Goal: Task Accomplishment & Management: Manage account settings

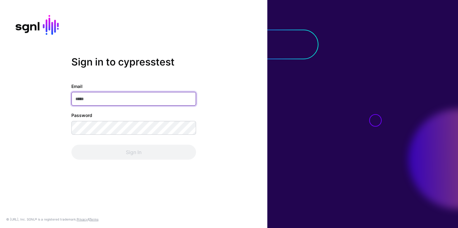
click at [115, 99] on input "Email" at bounding box center [133, 99] width 125 height 14
type input "**********"
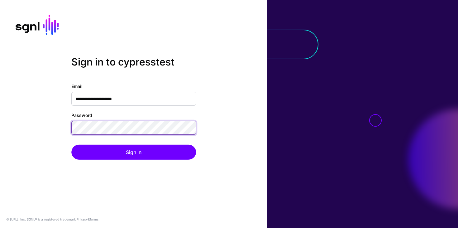
click at [71, 144] on button "Sign In" at bounding box center [133, 151] width 125 height 15
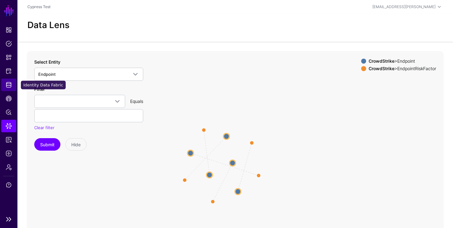
click at [2, 90] on link "Identity Data Fabric" at bounding box center [8, 84] width 15 height 12
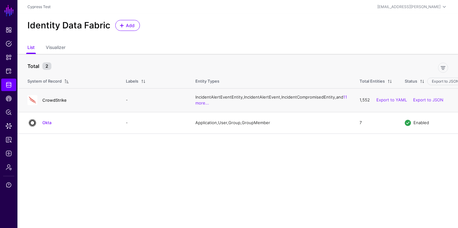
click at [56, 102] on link "CrowdStrike" at bounding box center [54, 99] width 24 height 5
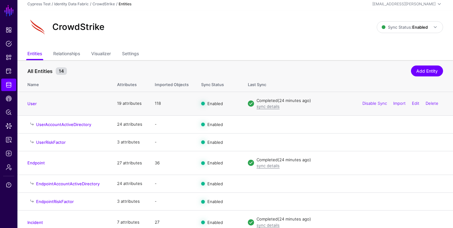
scroll to position [7, 0]
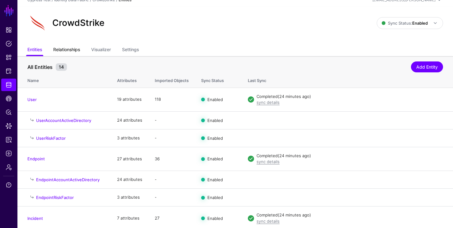
click at [77, 53] on link "Relationships" at bounding box center [66, 50] width 27 height 12
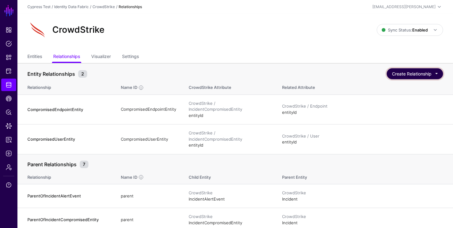
click at [422, 72] on button "Create Relationship" at bounding box center [415, 73] width 56 height 11
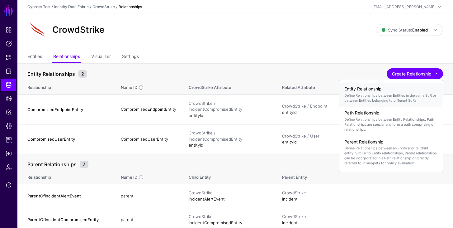
click at [398, 101] on p "Define Relationships between Entities in the same SoR or between Entities belon…" at bounding box center [390, 98] width 93 height 10
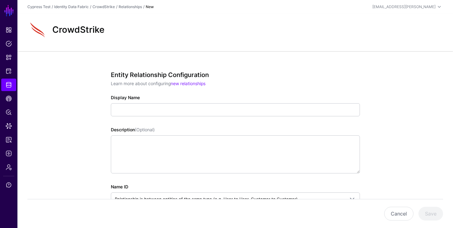
click at [265, 101] on div "Display Name" at bounding box center [235, 105] width 249 height 22
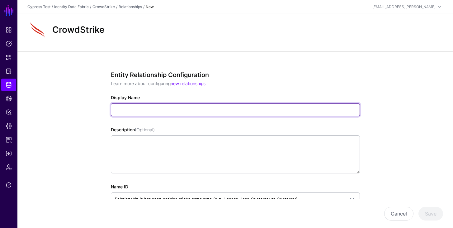
click at [269, 111] on input "Display Name" at bounding box center [235, 109] width 249 height 13
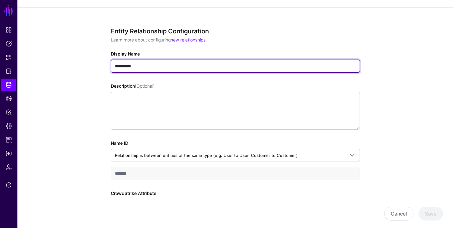
scroll to position [118, 0]
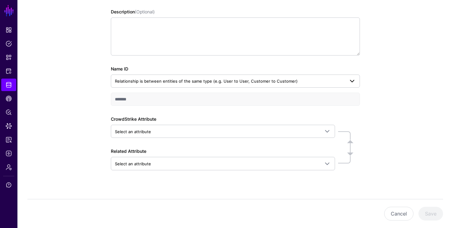
type input "**********"
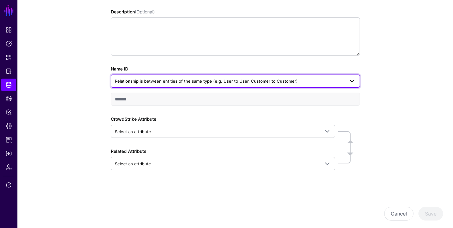
click at [307, 79] on span "Relationship is between entities of the same type (e.g. User to User, Customer …" at bounding box center [230, 81] width 230 height 7
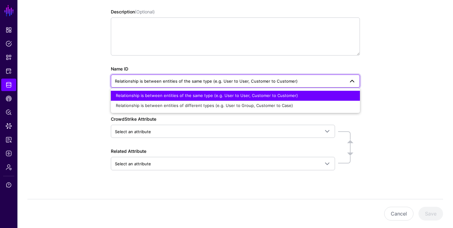
click at [307, 92] on div "Relationship is between entities of the same type (e.g. User to User, Customer …" at bounding box center [235, 95] width 239 height 6
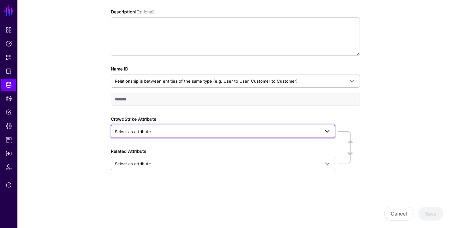
click at [213, 131] on span "Select an attribute" at bounding box center [217, 131] width 205 height 7
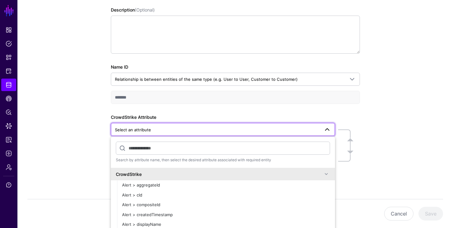
scroll to position [120, 0]
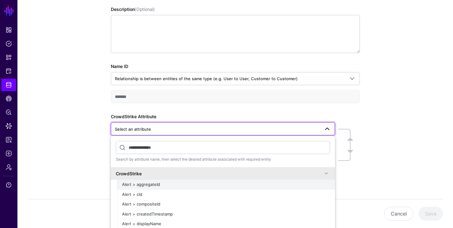
click at [151, 184] on span "Alert > aggregateId" at bounding box center [141, 184] width 38 height 5
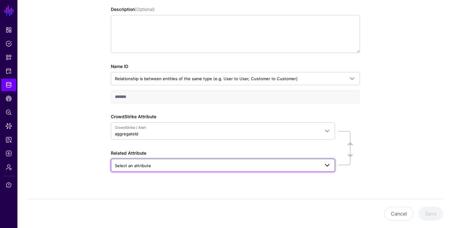
click at [178, 167] on span "Select an attribute" at bounding box center [217, 165] width 205 height 7
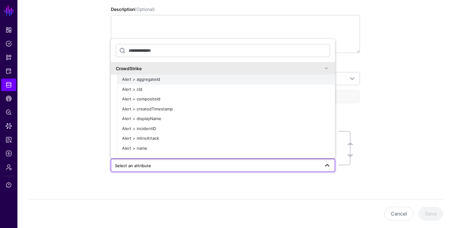
click at [155, 78] on span "Alert > aggregateId" at bounding box center [141, 79] width 38 height 5
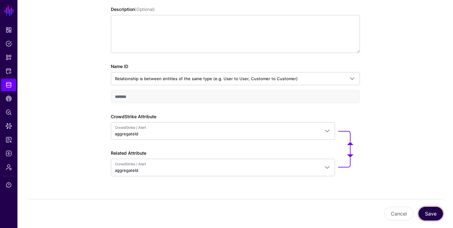
click at [432, 213] on button "Save" at bounding box center [430, 213] width 25 height 14
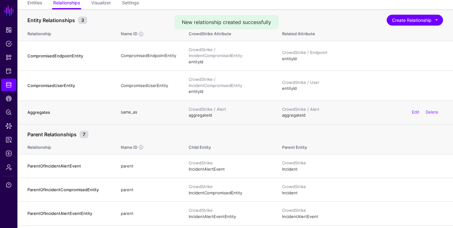
scroll to position [59, 0]
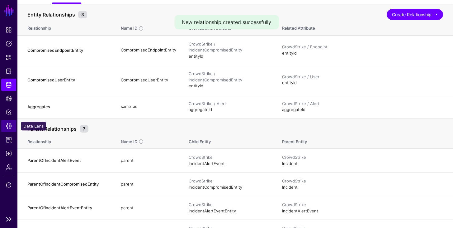
click at [11, 130] on link "Data Lens" at bounding box center [8, 126] width 15 height 12
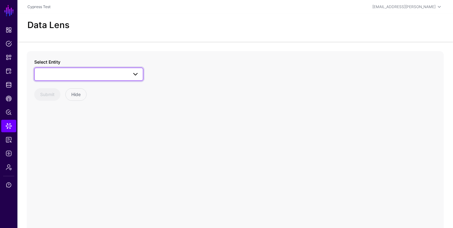
click at [89, 76] on span at bounding box center [88, 73] width 101 height 7
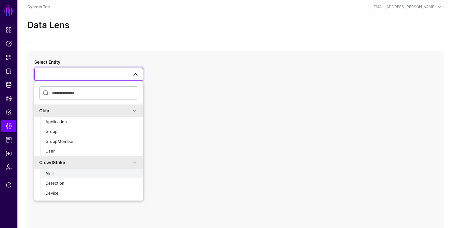
click at [71, 173] on div "Alert" at bounding box center [91, 173] width 93 height 6
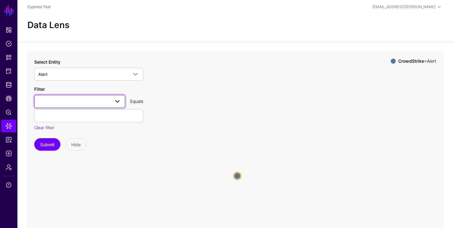
click at [91, 106] on link at bounding box center [79, 101] width 91 height 13
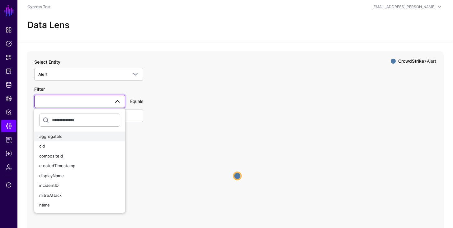
click at [62, 137] on span "aggregateId" at bounding box center [50, 136] width 23 height 5
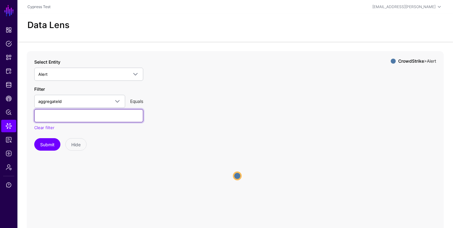
click at [86, 118] on input "text" at bounding box center [88, 115] width 109 height 13
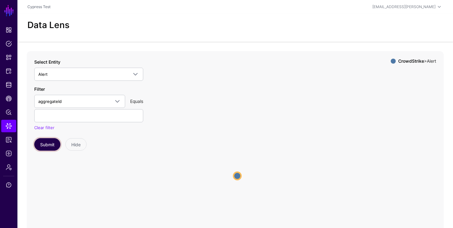
click at [50, 148] on button "Submit" at bounding box center [47, 144] width 26 height 12
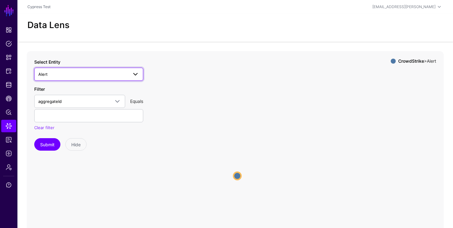
click at [52, 77] on span "Alert" at bounding box center [83, 74] width 90 height 7
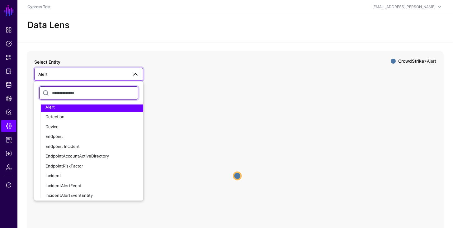
scroll to position [60, 0]
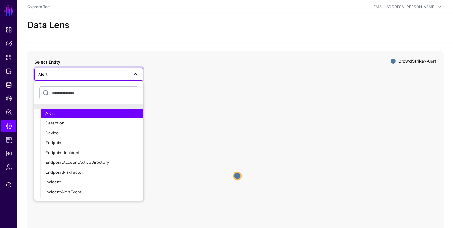
click at [160, 125] on icon "Alert Alert" at bounding box center [235, 175] width 417 height 249
click at [247, 110] on icon "Alert Alert" at bounding box center [235, 175] width 417 height 249
click at [130, 76] on span at bounding box center [133, 73] width 11 height 7
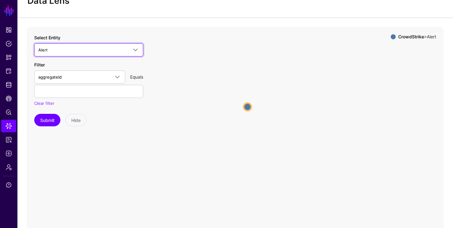
scroll to position [0, 0]
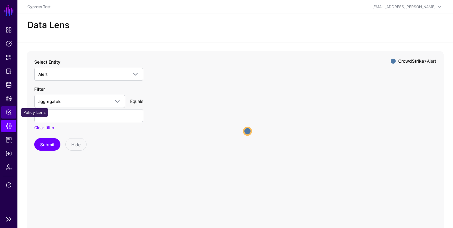
click at [9, 110] on span "Policy Lens" at bounding box center [9, 112] width 6 height 6
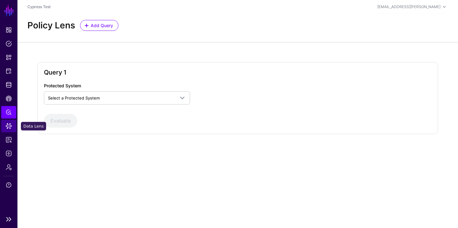
click at [8, 128] on span "Data Lens" at bounding box center [9, 126] width 6 height 6
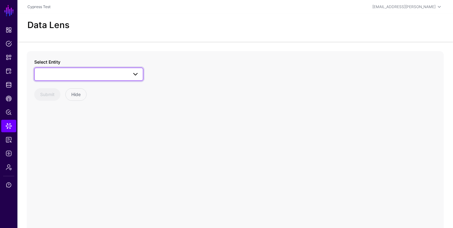
click at [94, 69] on link at bounding box center [88, 74] width 109 height 13
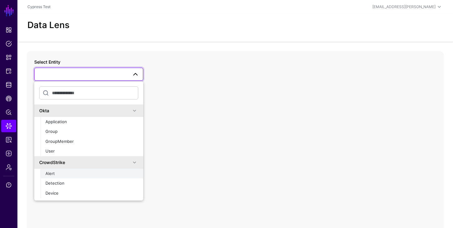
click at [72, 177] on button "Alert" at bounding box center [91, 173] width 103 height 10
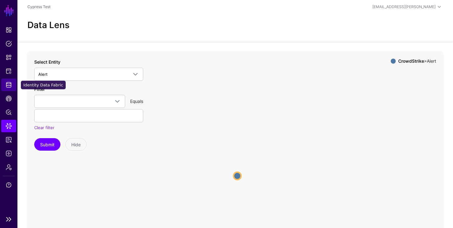
click at [5, 81] on link "Identity Data Fabric" at bounding box center [8, 84] width 15 height 12
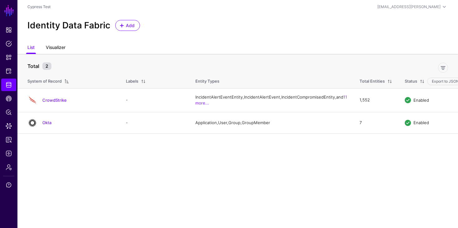
click at [60, 45] on link "Visualizer" at bounding box center [56, 48] width 20 height 12
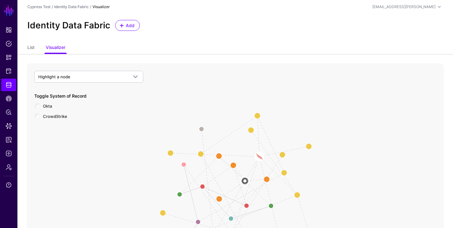
click at [40, 106] on div "Okta" at bounding box center [88, 106] width 109 height 8
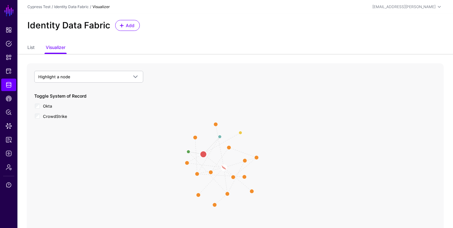
click at [204, 154] on circle at bounding box center [203, 154] width 7 height 7
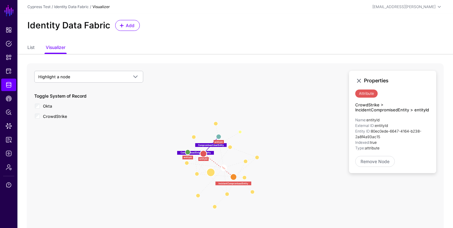
click at [210, 173] on circle at bounding box center [211, 172] width 8 height 8
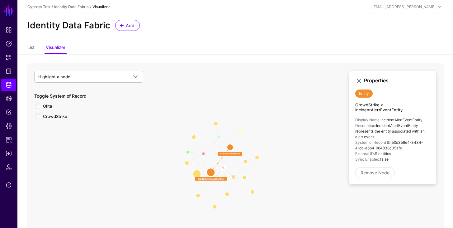
click at [198, 174] on circle at bounding box center [197, 173] width 8 height 8
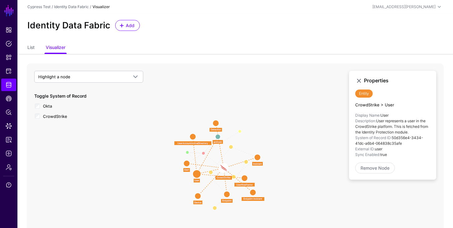
click at [187, 162] on circle at bounding box center [187, 163] width 6 height 6
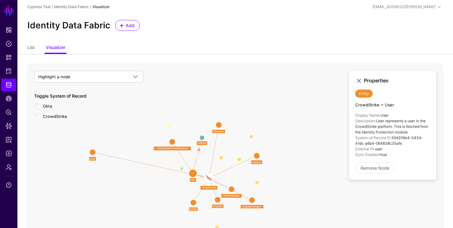
drag, startPoint x: 187, startPoint y: 162, endPoint x: 93, endPoint y: 151, distance: 94.7
click at [93, 151] on circle at bounding box center [92, 152] width 6 height 6
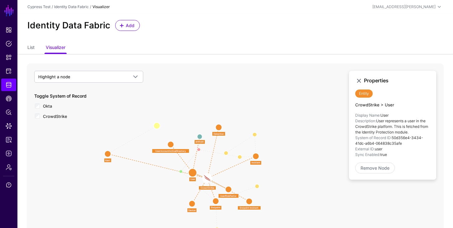
click at [158, 126] on circle at bounding box center [157, 125] width 7 height 7
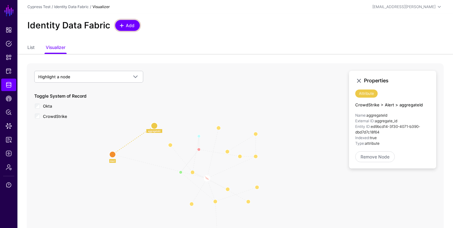
click at [130, 26] on span "Add" at bounding box center [130, 25] width 10 height 7
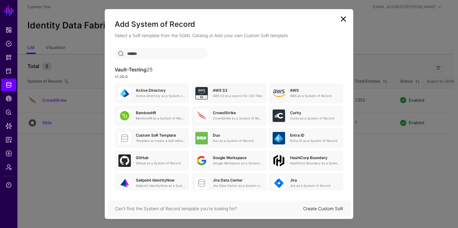
click at [341, 20] on link at bounding box center [343, 19] width 10 height 10
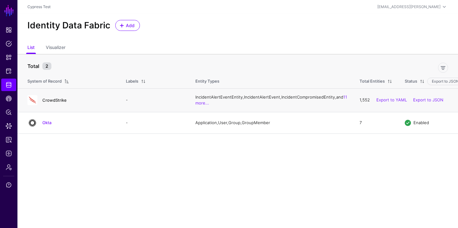
click at [49, 100] on link "CrowdStrike" at bounding box center [54, 99] width 24 height 5
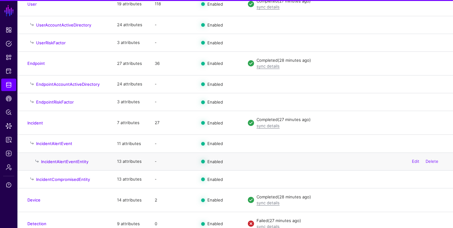
scroll to position [158, 0]
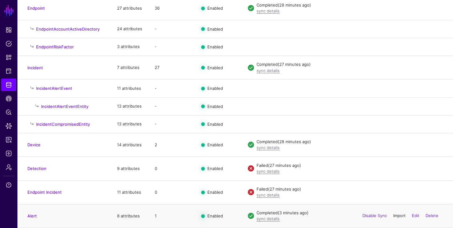
click at [398, 217] on link "Import" at bounding box center [399, 215] width 12 height 5
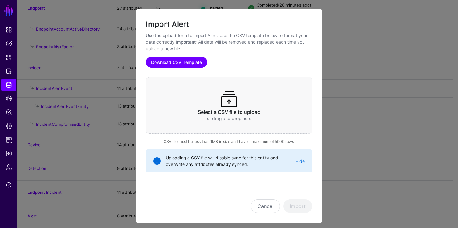
click at [186, 64] on link "Download CSV Template" at bounding box center [176, 62] width 61 height 11
click at [219, 105] on span at bounding box center [229, 99] width 20 height 20
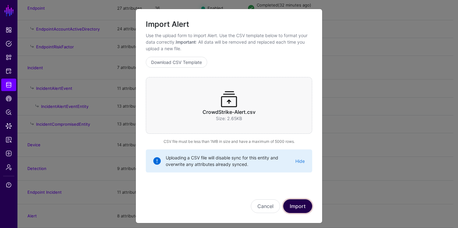
click at [292, 210] on button "Import" at bounding box center [297, 206] width 29 height 14
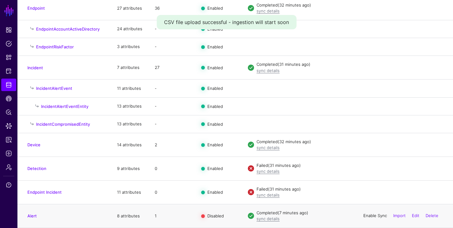
click at [373, 216] on link "Enable Sync" at bounding box center [375, 215] width 24 height 5
click at [0, 0] on link "Disable Sync" at bounding box center [0, 0] width 0 height 0
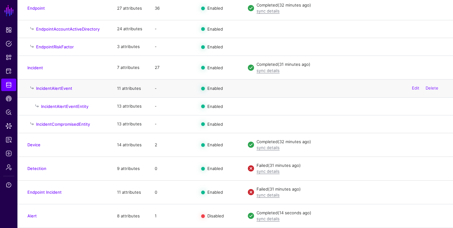
scroll to position [0, 0]
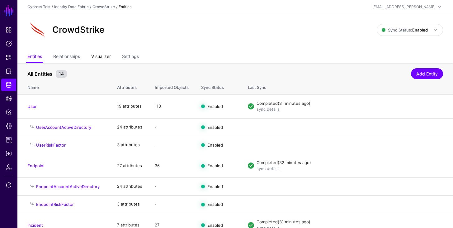
click at [109, 54] on link "Visualizer" at bounding box center [101, 57] width 20 height 12
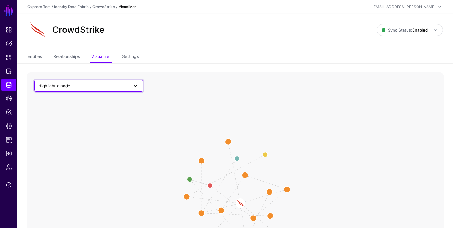
click at [136, 85] on span at bounding box center [135, 85] width 7 height 7
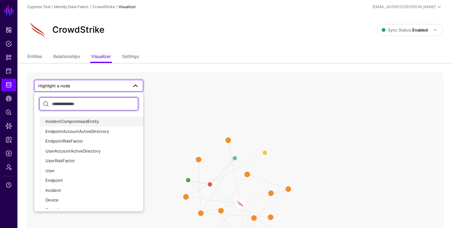
scroll to position [56, 0]
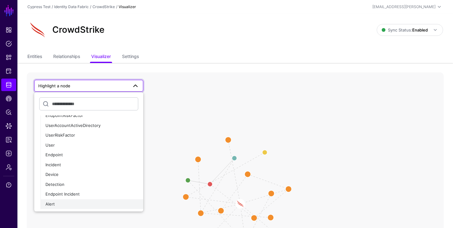
click at [67, 201] on div "Alert" at bounding box center [91, 204] width 93 height 6
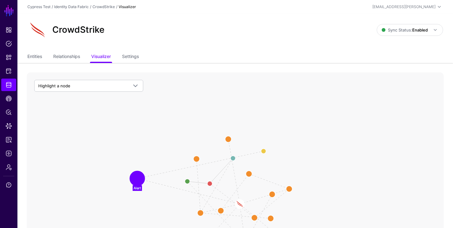
drag, startPoint x: 184, startPoint y: 195, endPoint x: 136, endPoint y: 176, distance: 52.0
click at [136, 176] on circle at bounding box center [137, 178] width 12 height 12
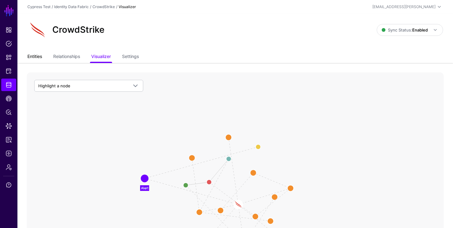
click at [39, 57] on link "Entities" at bounding box center [34, 57] width 15 height 12
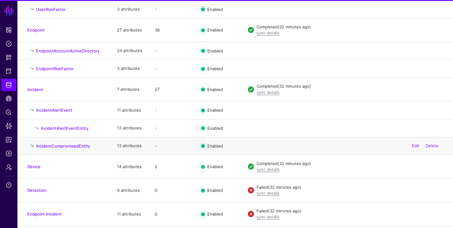
scroll to position [158, 0]
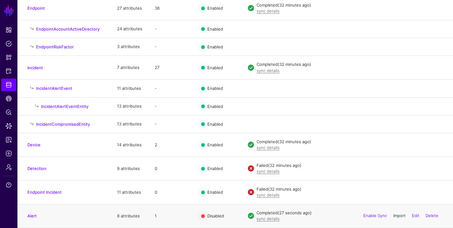
click at [400, 215] on link "Import" at bounding box center [399, 215] width 12 height 5
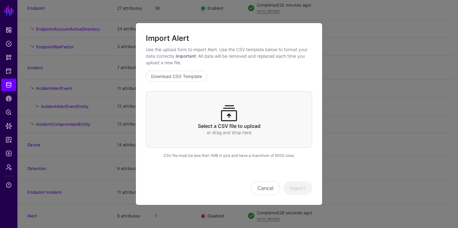
click at [243, 112] on div "Select a CSV file to upload or drag and drop here" at bounding box center [229, 119] width 166 height 57
click at [296, 184] on button "Import" at bounding box center [297, 188] width 29 height 14
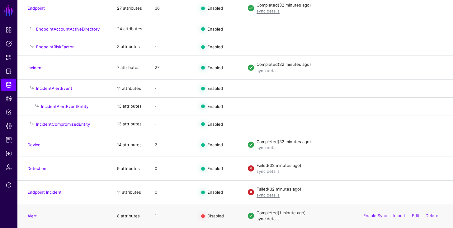
click at [273, 219] on link "sync details" at bounding box center [268, 218] width 23 height 5
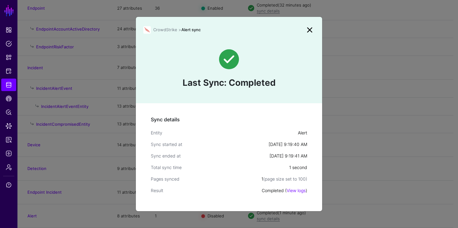
click at [312, 32] on link at bounding box center [310, 30] width 10 height 10
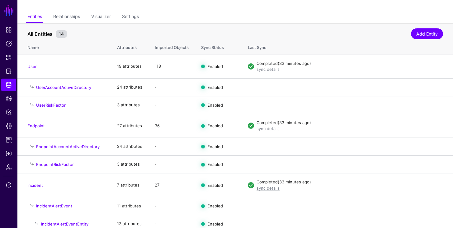
scroll to position [0, 0]
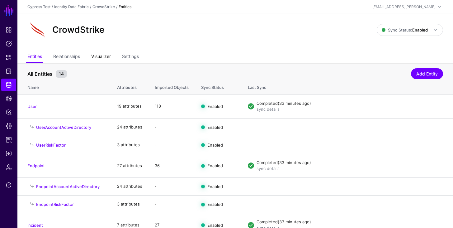
click at [106, 56] on link "Visualizer" at bounding box center [101, 57] width 20 height 12
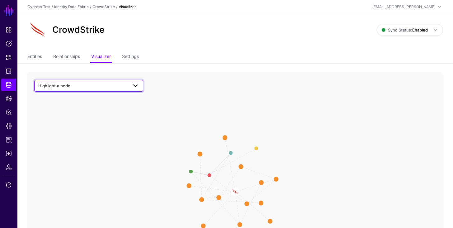
click at [132, 84] on span at bounding box center [135, 85] width 7 height 7
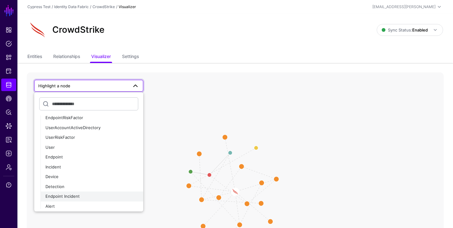
scroll to position [56, 0]
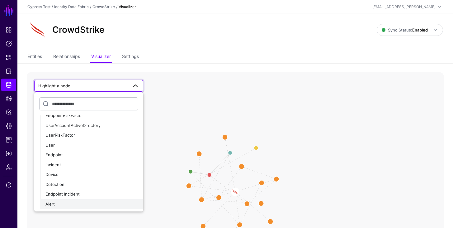
click at [70, 206] on div "Alert" at bounding box center [91, 204] width 93 height 6
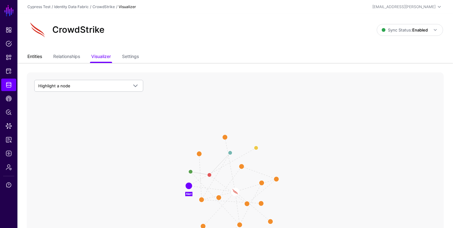
click at [36, 56] on link "Entities" at bounding box center [34, 57] width 15 height 12
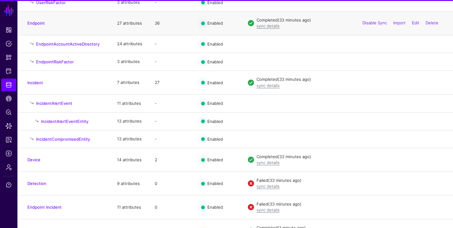
scroll to position [158, 0]
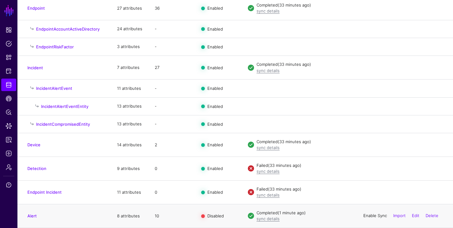
click at [381, 216] on link "Enable Sync" at bounding box center [375, 215] width 24 height 5
click at [393, 215] on link "Import" at bounding box center [399, 215] width 12 height 5
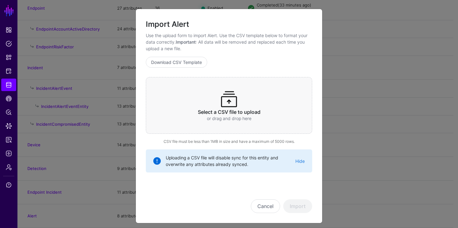
click at [219, 107] on span at bounding box center [229, 99] width 20 height 20
click at [298, 206] on button "Import" at bounding box center [297, 206] width 29 height 14
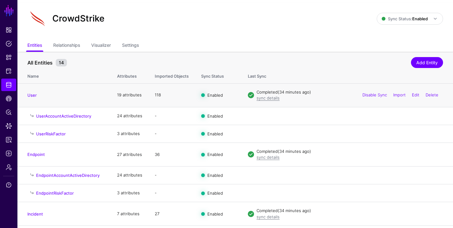
scroll to position [0, 0]
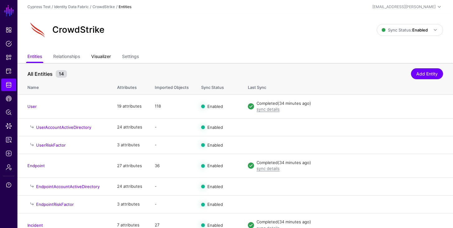
click at [102, 51] on link "Visualizer" at bounding box center [101, 57] width 20 height 12
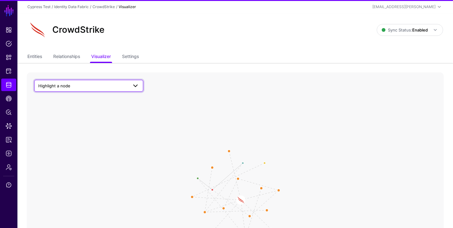
click at [85, 87] on span "Highlight a node" at bounding box center [83, 85] width 90 height 7
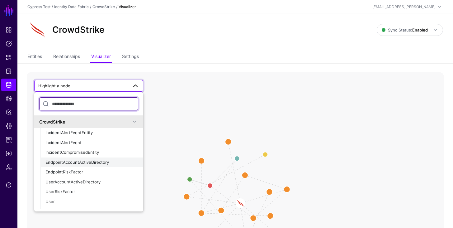
scroll to position [56, 0]
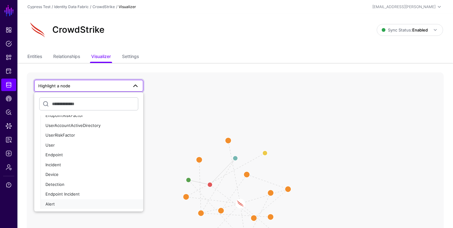
click at [69, 202] on div "Alert" at bounding box center [91, 204] width 93 height 6
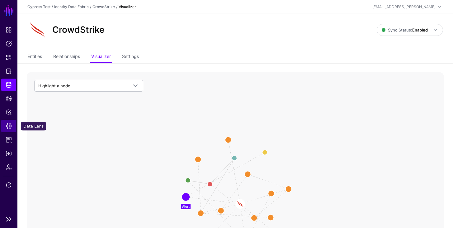
click at [7, 130] on link "Data Lens" at bounding box center [8, 126] width 15 height 12
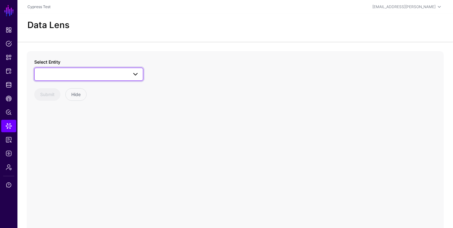
click at [89, 75] on span at bounding box center [88, 73] width 101 height 7
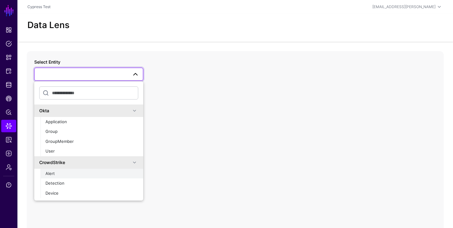
click at [50, 175] on span "Alert" at bounding box center [49, 173] width 9 height 5
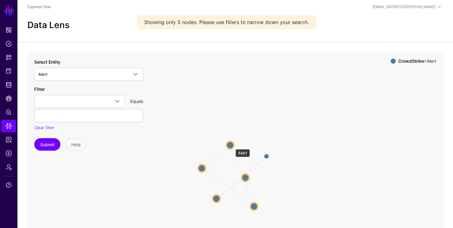
click at [232, 146] on circle at bounding box center [229, 144] width 7 height 7
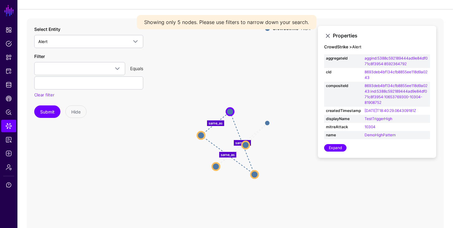
scroll to position [34, 0]
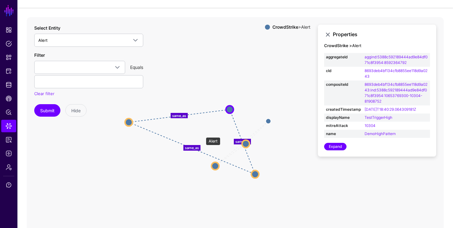
drag, startPoint x: 203, startPoint y: 134, endPoint x: 130, endPoint y: 122, distance: 73.2
click at [130, 122] on circle at bounding box center [128, 121] width 7 height 7
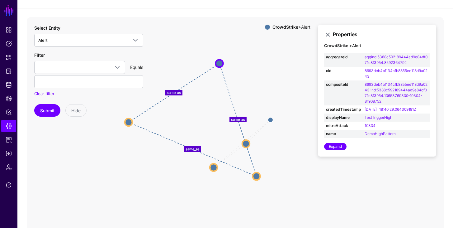
drag, startPoint x: 227, startPoint y: 106, endPoint x: 218, endPoint y: 62, distance: 45.6
click at [218, 62] on circle at bounding box center [219, 62] width 7 height 7
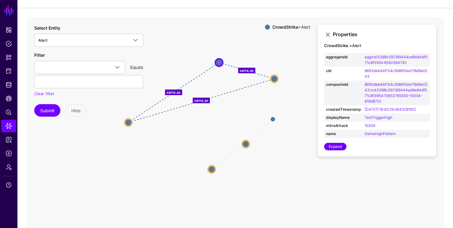
drag, startPoint x: 256, startPoint y: 174, endPoint x: 273, endPoint y: 85, distance: 91.2
click at [273, 76] on circle at bounding box center [274, 78] width 7 height 7
drag, startPoint x: 248, startPoint y: 152, endPoint x: 278, endPoint y: 201, distance: 57.3
click at [278, 201] on circle at bounding box center [276, 201] width 7 height 7
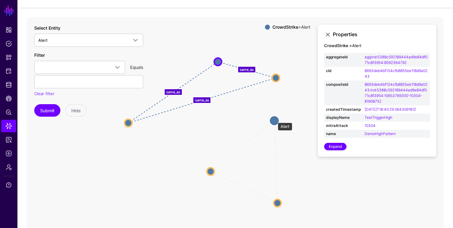
click at [275, 119] on circle at bounding box center [274, 121] width 10 height 10
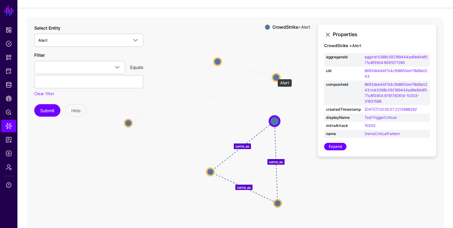
click at [274, 76] on circle at bounding box center [275, 76] width 7 height 7
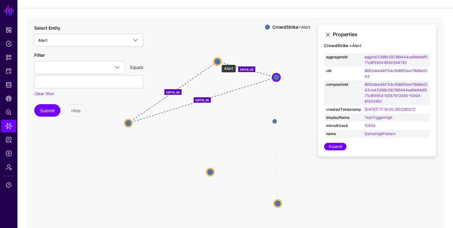
click at [218, 61] on circle at bounding box center [217, 61] width 7 height 7
click at [129, 122] on circle at bounding box center [128, 122] width 7 height 7
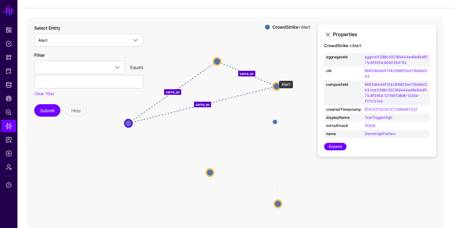
drag, startPoint x: 276, startPoint y: 77, endPoint x: 276, endPoint y: 87, distance: 9.3
click at [276, 87] on circle at bounding box center [276, 86] width 7 height 7
click at [7, 99] on span "CAEP Hub" at bounding box center [9, 98] width 6 height 6
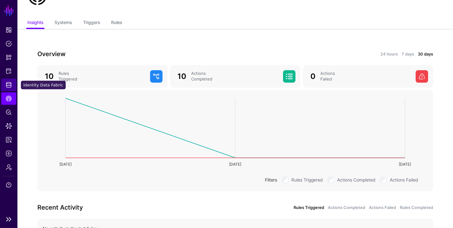
click at [10, 86] on span "Identity Data Fabric" at bounding box center [9, 85] width 6 height 6
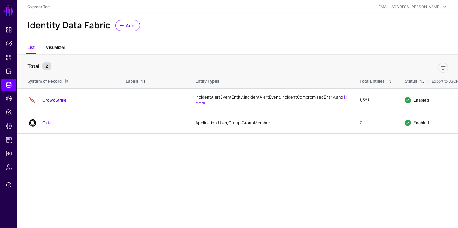
click at [64, 45] on link "Visualizer" at bounding box center [56, 48] width 20 height 12
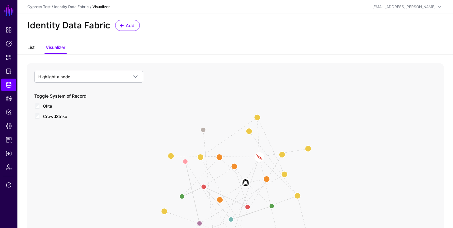
click at [32, 46] on link "List" at bounding box center [30, 48] width 7 height 12
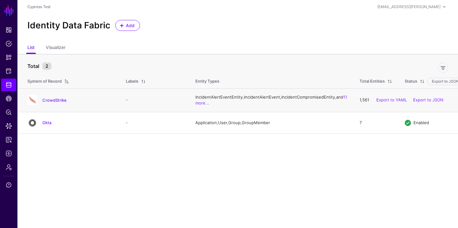
click at [52, 103] on h4 "CrowdStrike" at bounding box center [77, 100] width 71 height 6
click at [52, 102] on link "CrowdStrike" at bounding box center [54, 99] width 24 height 5
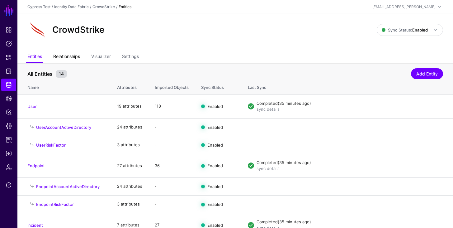
click at [72, 58] on link "Relationships" at bounding box center [66, 57] width 27 height 12
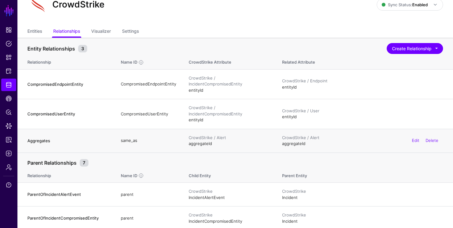
scroll to position [31, 0]
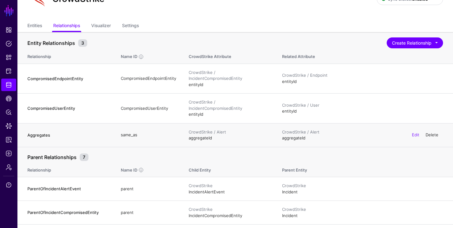
click at [428, 132] on link "Delete" at bounding box center [432, 134] width 13 height 5
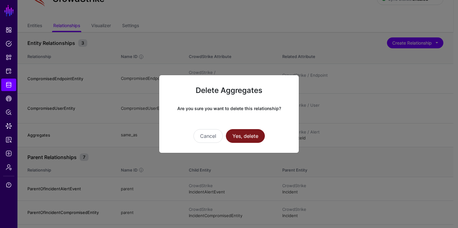
click at [247, 135] on button "Yes, delete" at bounding box center [245, 136] width 39 height 14
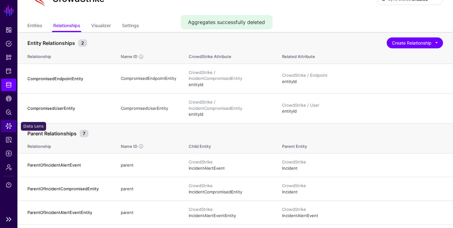
click at [10, 123] on span "Data Lens" at bounding box center [9, 126] width 6 height 6
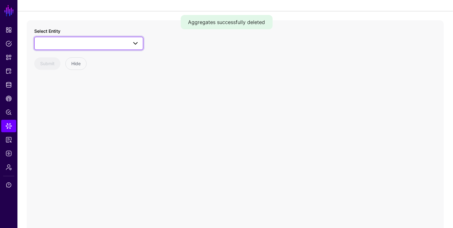
click at [96, 46] on span at bounding box center [88, 43] width 101 height 7
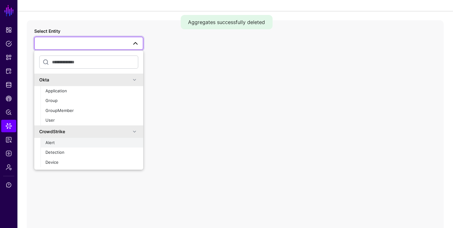
click at [55, 140] on div "Alert" at bounding box center [91, 142] width 93 height 6
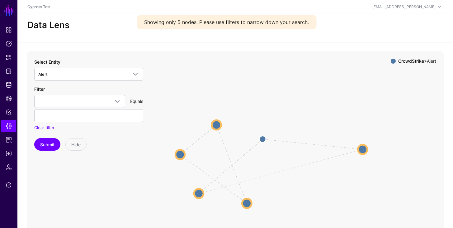
drag, startPoint x: 234, startPoint y: 166, endPoint x: 362, endPoint y: 149, distance: 128.2
click at [362, 149] on circle at bounding box center [362, 148] width 9 height 9
drag, startPoint x: 196, startPoint y: 195, endPoint x: 281, endPoint y: 167, distance: 89.6
click at [281, 167] on circle at bounding box center [282, 166] width 9 height 9
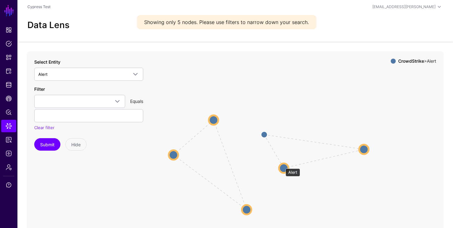
click at [283, 165] on circle at bounding box center [283, 167] width 9 height 9
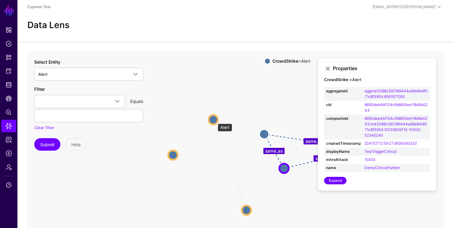
click at [214, 120] on circle at bounding box center [213, 119] width 9 height 9
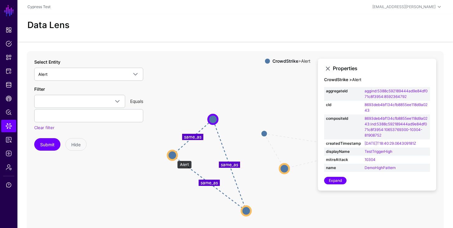
click at [174, 157] on circle at bounding box center [172, 154] width 9 height 9
click at [173, 156] on circle at bounding box center [171, 154] width 9 height 9
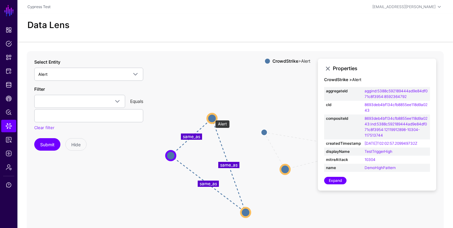
click at [212, 117] on circle at bounding box center [211, 117] width 9 height 9
click at [245, 211] on circle at bounding box center [245, 212] width 9 height 9
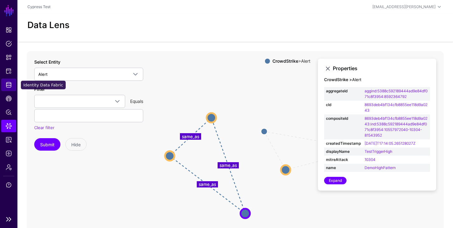
click at [12, 84] on link "Identity Data Fabric" at bounding box center [8, 84] width 15 height 12
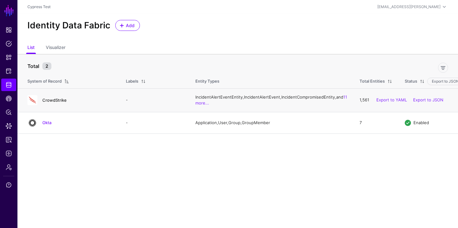
click at [61, 101] on link "CrowdStrike" at bounding box center [54, 99] width 24 height 5
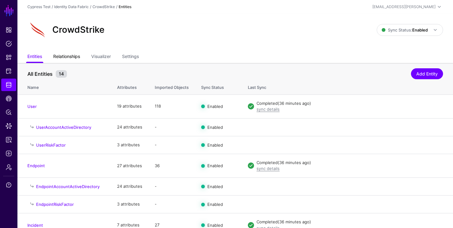
click at [75, 58] on link "Relationships" at bounding box center [66, 57] width 27 height 12
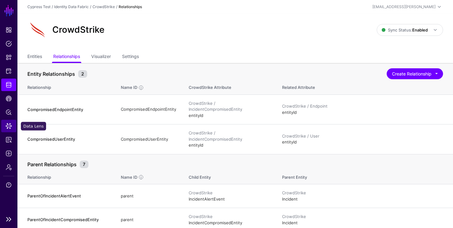
click at [8, 124] on span "Data Lens" at bounding box center [9, 126] width 6 height 6
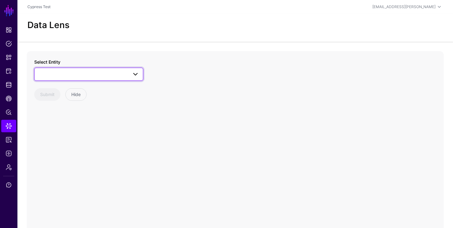
click at [106, 72] on span at bounding box center [88, 73] width 101 height 7
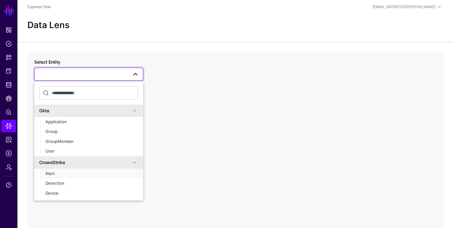
click at [69, 177] on button "Alert" at bounding box center [91, 173] width 103 height 10
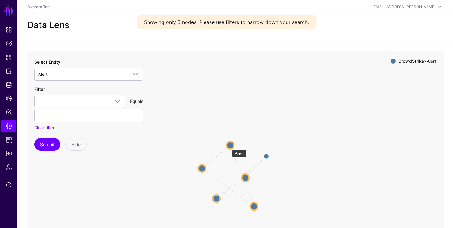
click at [229, 146] on circle at bounding box center [229, 144] width 7 height 7
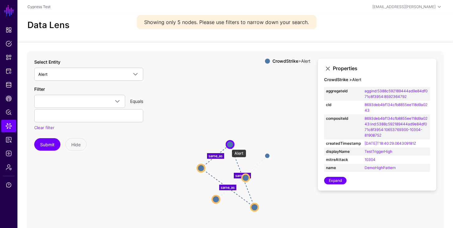
click at [229, 146] on circle at bounding box center [229, 143] width 7 height 7
click at [198, 167] on circle at bounding box center [199, 167] width 7 height 7
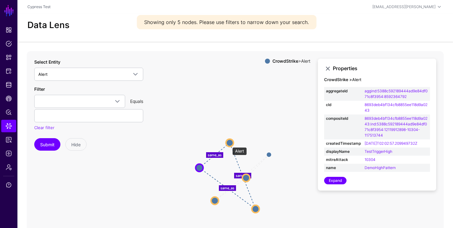
click at [230, 143] on circle at bounding box center [229, 142] width 7 height 7
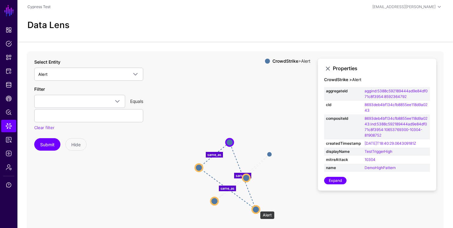
click at [257, 208] on circle at bounding box center [255, 208] width 7 height 7
click at [229, 141] on circle at bounding box center [229, 140] width 7 height 7
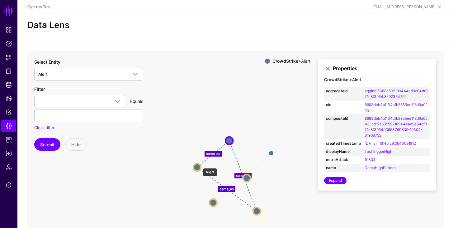
click at [200, 165] on circle at bounding box center [196, 166] width 7 height 7
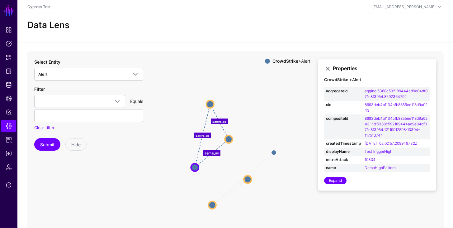
drag, startPoint x: 256, startPoint y: 208, endPoint x: 209, endPoint y: 102, distance: 116.5
click at [209, 102] on circle at bounding box center [209, 103] width 7 height 7
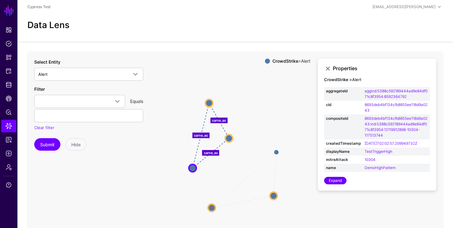
drag, startPoint x: 249, startPoint y: 181, endPoint x: 274, endPoint y: 196, distance: 29.1
click at [274, 196] on circle at bounding box center [273, 195] width 7 height 7
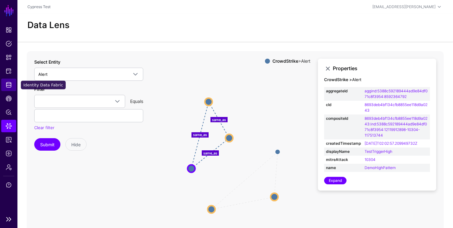
click at [8, 85] on span "Identity Data Fabric" at bounding box center [9, 85] width 6 height 6
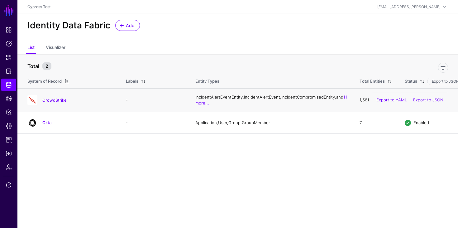
click at [61, 99] on div "CrowdStrike" at bounding box center [70, 100] width 91 height 10
click at [61, 102] on link "CrowdStrike" at bounding box center [54, 99] width 24 height 5
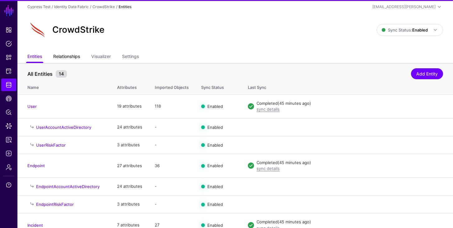
click at [77, 56] on link "Relationships" at bounding box center [66, 57] width 27 height 12
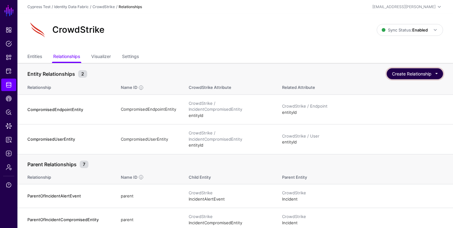
click at [402, 73] on button "Create Relationship" at bounding box center [415, 73] width 56 height 11
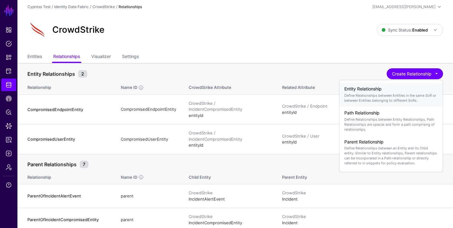
click at [379, 92] on div "Entity Relationship Define Relationships between Entities in the same SoR or be…" at bounding box center [390, 94] width 93 height 21
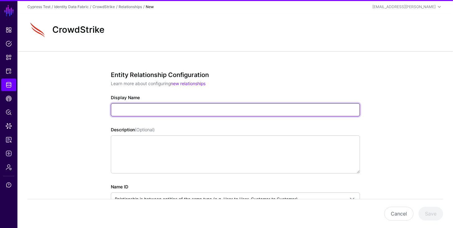
click at [133, 109] on input "Display Name" at bounding box center [235, 109] width 249 height 13
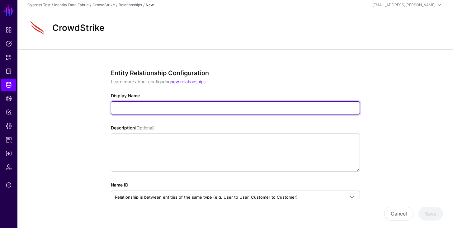
scroll to position [2, 0]
click at [130, 105] on input "Display Name" at bounding box center [235, 107] width 249 height 13
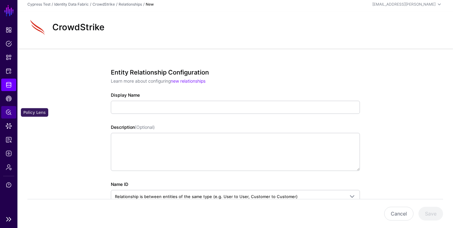
click at [12, 111] on link "Policy Lens" at bounding box center [8, 112] width 15 height 12
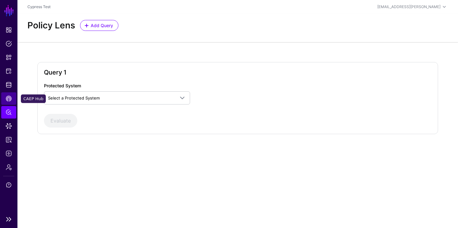
click at [9, 101] on span "CAEP Hub" at bounding box center [9, 98] width 6 height 6
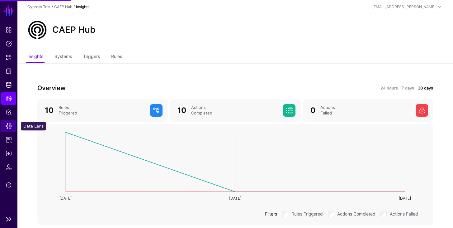
click at [10, 123] on span "Data Lens" at bounding box center [9, 126] width 6 height 6
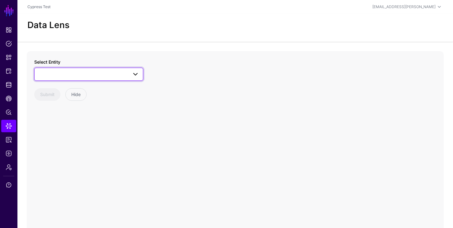
click at [62, 72] on span at bounding box center [88, 73] width 101 height 7
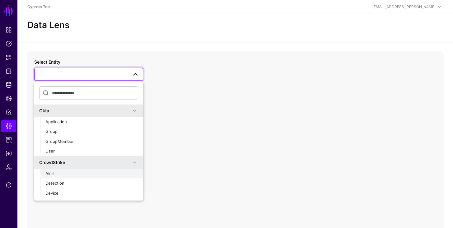
click at [55, 173] on div "Alert" at bounding box center [91, 173] width 93 height 6
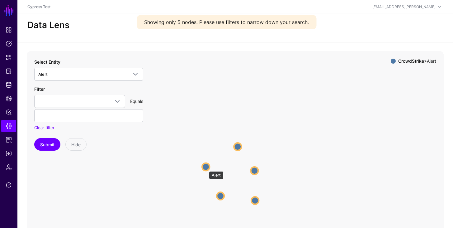
click at [206, 168] on circle at bounding box center [205, 166] width 7 height 7
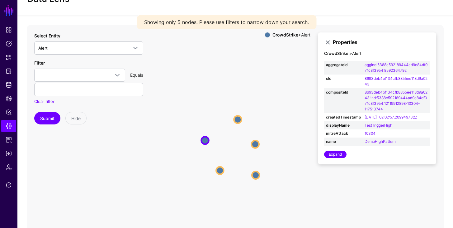
scroll to position [32, 0]
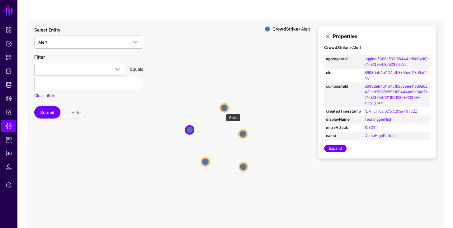
click at [223, 110] on circle at bounding box center [224, 107] width 8 height 8
click at [247, 134] on circle at bounding box center [243, 134] width 8 height 8
click at [243, 167] on circle at bounding box center [244, 167] width 8 height 8
click at [205, 161] on circle at bounding box center [205, 162] width 8 height 8
click at [245, 166] on circle at bounding box center [245, 168] width 8 height 8
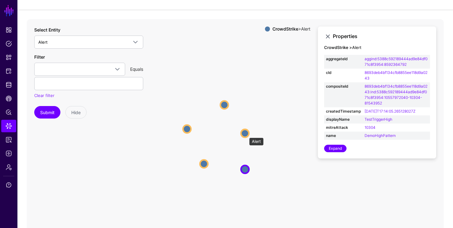
click at [246, 134] on circle at bounding box center [245, 133] width 8 height 8
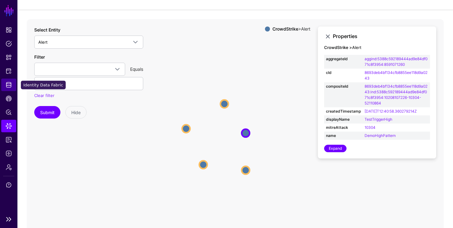
click at [7, 87] on span "Identity Data Fabric" at bounding box center [9, 85] width 6 height 6
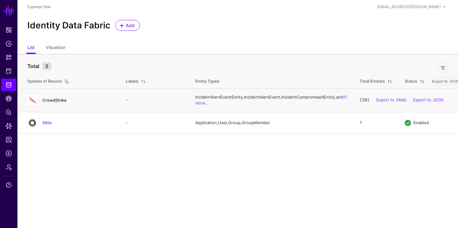
click at [45, 102] on link "CrowdStrike" at bounding box center [54, 99] width 24 height 5
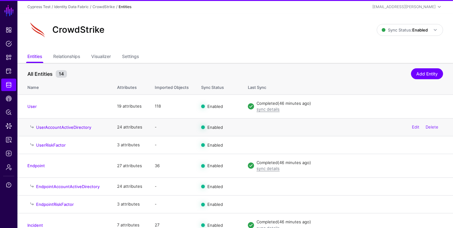
scroll to position [158, 0]
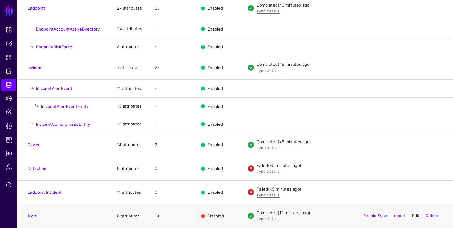
click at [414, 216] on link "Edit" at bounding box center [415, 215] width 7 height 5
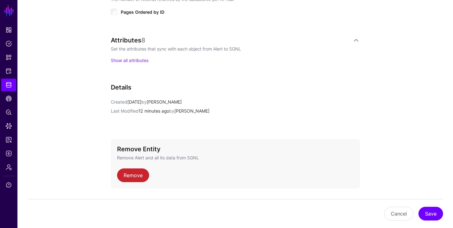
scroll to position [363, 0]
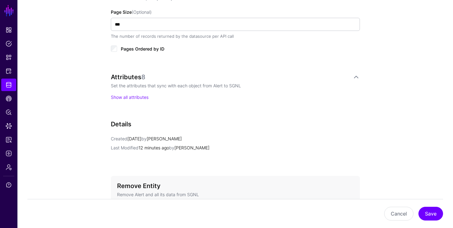
click at [140, 102] on div "Attributes 8 Set the attributes that sync with each object from Alert to SGNL S…" at bounding box center [235, 93] width 249 height 40
click at [140, 97] on link "Show all attributes" at bounding box center [130, 96] width 38 height 5
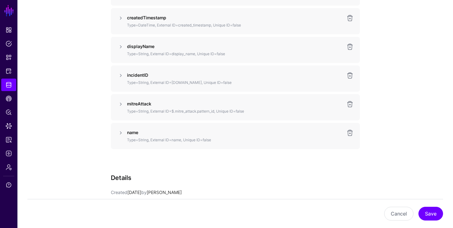
scroll to position [552, 0]
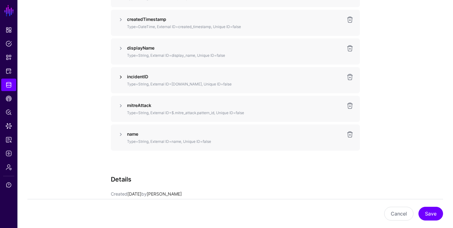
click at [121, 78] on link at bounding box center [120, 76] width 7 height 7
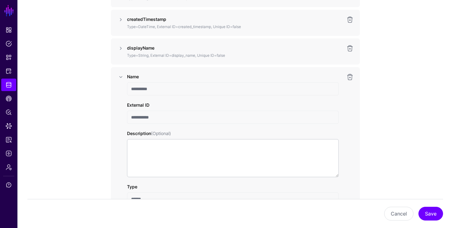
click at [134, 116] on input "**********" at bounding box center [233, 117] width 212 height 13
click at [164, 119] on input "**********" at bounding box center [233, 117] width 212 height 13
click at [130, 115] on input "**********" at bounding box center [233, 117] width 212 height 13
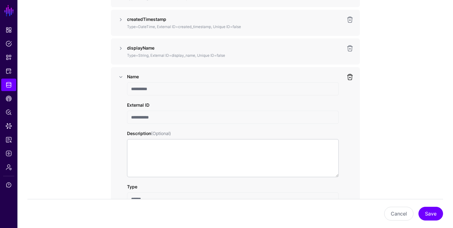
click at [348, 78] on link at bounding box center [349, 76] width 7 height 7
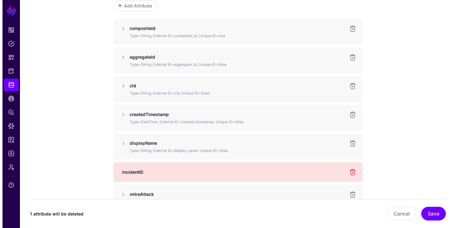
scroll to position [327, 0]
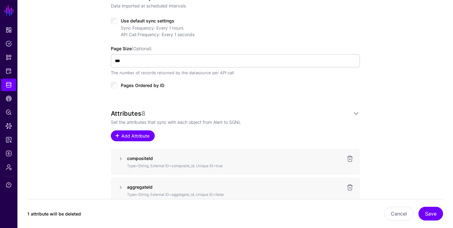
click at [143, 138] on span "Add Attribute" at bounding box center [136, 135] width 30 height 7
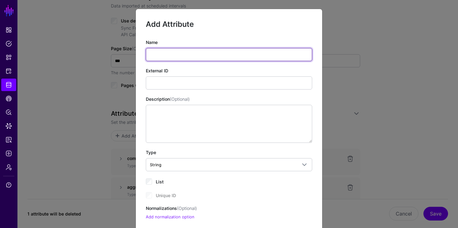
click at [163, 55] on input "Name" at bounding box center [229, 54] width 166 height 13
paste input "******"
type input "******"
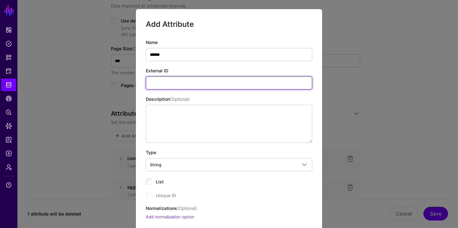
click at [162, 87] on input "External ID" at bounding box center [229, 82] width 166 height 13
paste input "******"
paste input "*********"
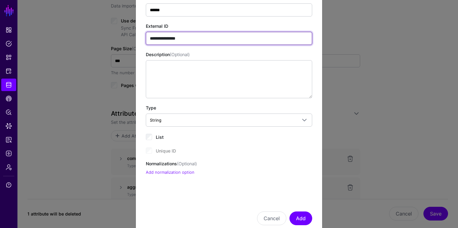
scroll to position [61, 0]
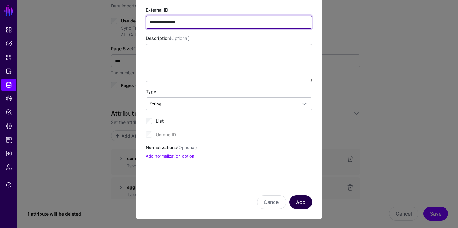
type input "**********"
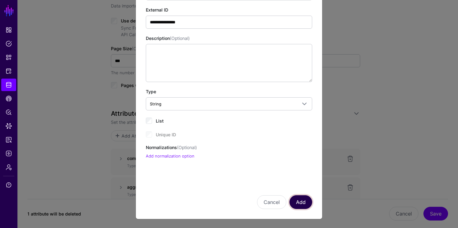
click at [300, 201] on button "Add" at bounding box center [300, 202] width 23 height 14
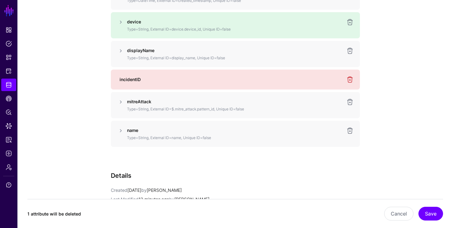
scroll to position [590, 0]
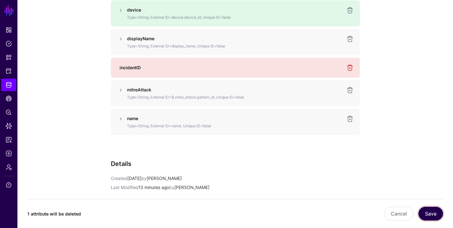
click at [426, 218] on button "Save" at bounding box center [430, 213] width 25 height 14
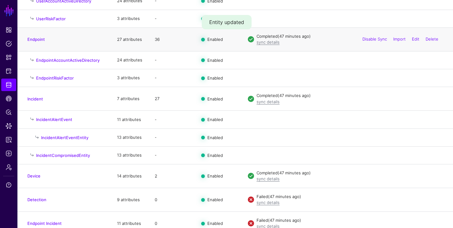
scroll to position [158, 0]
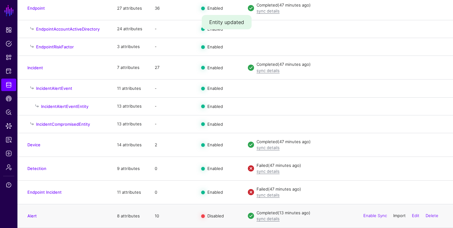
click at [399, 216] on link "Import" at bounding box center [399, 215] width 12 height 5
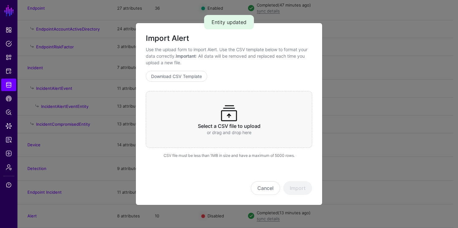
click at [249, 119] on div "Select a CSV file to upload or drag and drop here" at bounding box center [229, 119] width 166 height 57
click at [271, 185] on button "Cancel" at bounding box center [265, 188] width 29 height 14
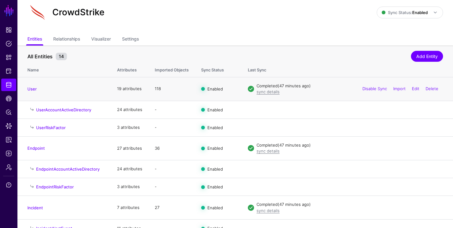
scroll to position [0, 0]
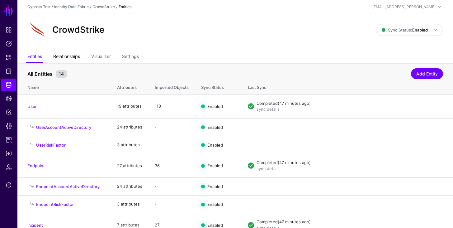
click at [72, 58] on link "Relationships" at bounding box center [66, 57] width 27 height 12
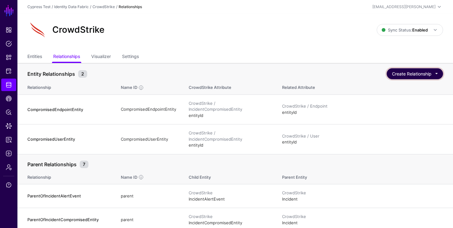
click at [410, 70] on button "Create Relationship" at bounding box center [415, 73] width 56 height 11
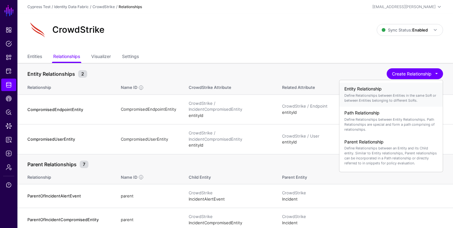
click at [385, 93] on p "Define Relationships between Entities in the same SoR or between Entities belon…" at bounding box center [390, 98] width 93 height 10
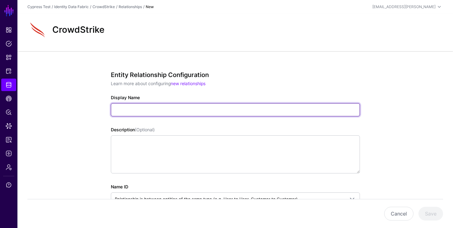
click at [195, 106] on input "Display Name" at bounding box center [235, 109] width 249 height 13
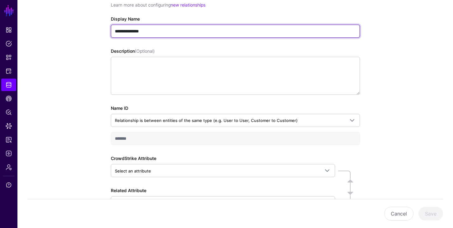
scroll to position [121, 0]
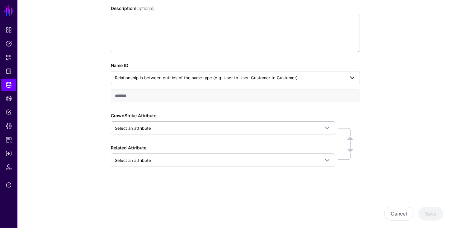
type input "**********"
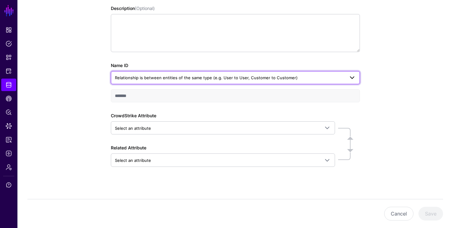
click at [226, 83] on link "Relationship is between entities of the same type (e.g. User to User, Customer …" at bounding box center [235, 77] width 249 height 13
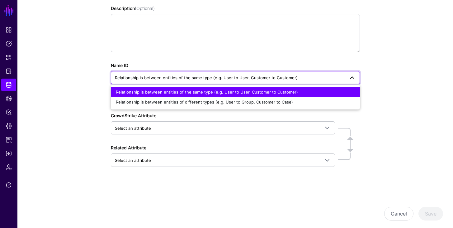
click at [227, 89] on div "Relationship is between entities of the same type (e.g. User to User, Customer …" at bounding box center [235, 92] width 239 height 6
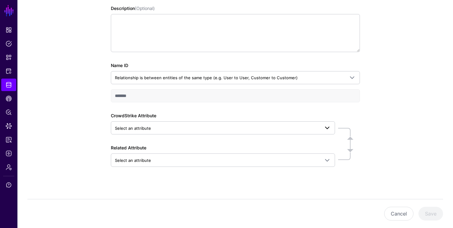
drag, startPoint x: 216, startPoint y: 119, endPoint x: 216, endPoint y: 126, distance: 7.2
click at [216, 120] on div "CrowdStrike Attribute Select an attribute Search by attribute name, then select…" at bounding box center [223, 123] width 224 height 22
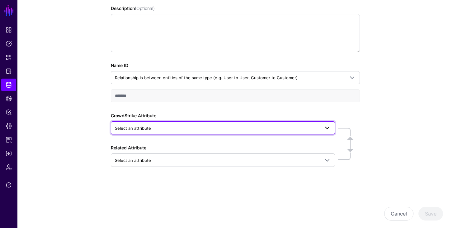
click at [216, 126] on span "Select an attribute" at bounding box center [217, 128] width 205 height 7
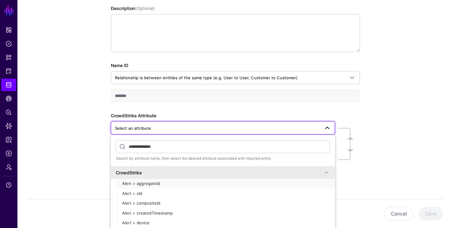
click at [160, 180] on button "Alert > aggregateId" at bounding box center [226, 183] width 218 height 10
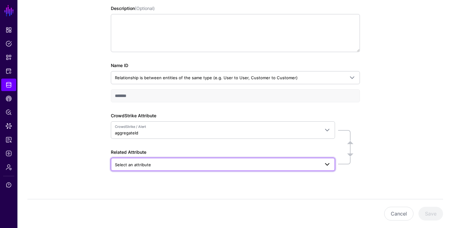
drag, startPoint x: 159, startPoint y: 163, endPoint x: 155, endPoint y: 170, distance: 7.7
click at [159, 163] on span "Select an attribute" at bounding box center [217, 164] width 205 height 7
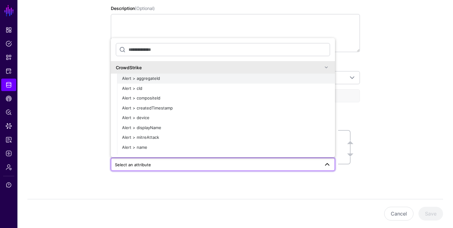
click at [155, 80] on span "Alert > aggregateId" at bounding box center [141, 78] width 38 height 5
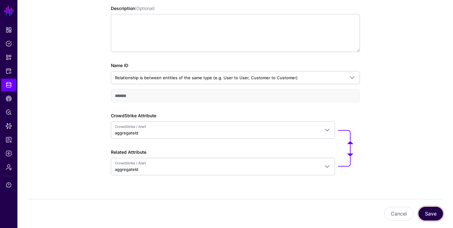
click at [433, 210] on button "Save" at bounding box center [430, 213] width 25 height 14
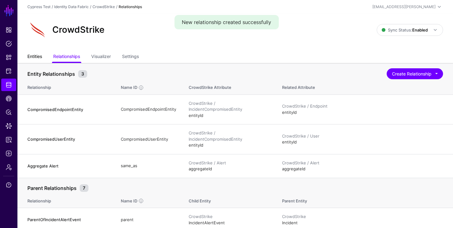
click at [40, 57] on link "Entities" at bounding box center [34, 57] width 15 height 12
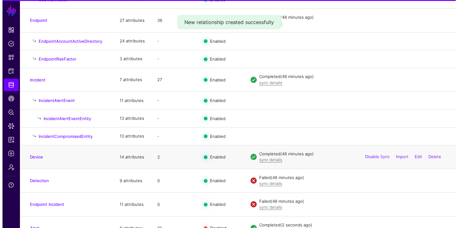
scroll to position [158, 0]
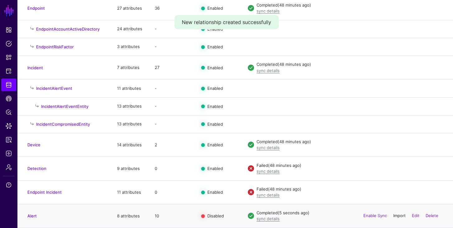
click at [399, 215] on link "Import" at bounding box center [399, 215] width 12 height 5
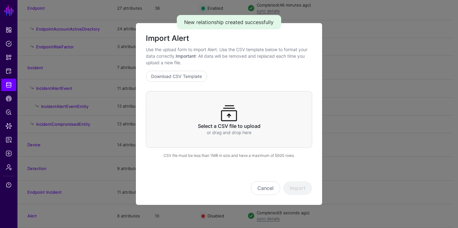
click at [250, 132] on p "or drag and drop here" at bounding box center [229, 132] width 142 height 7
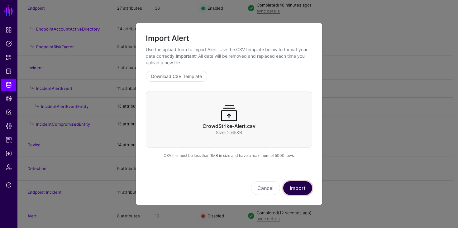
click at [292, 192] on button "Import" at bounding box center [297, 188] width 29 height 14
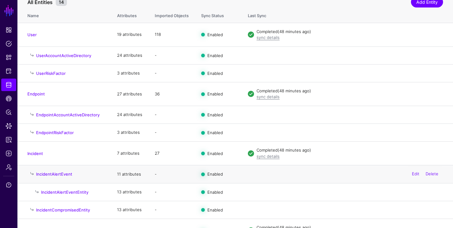
scroll to position [19, 0]
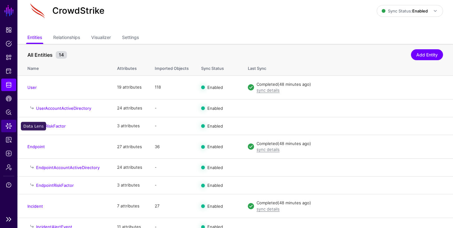
click at [7, 123] on span "Data Lens" at bounding box center [9, 126] width 6 height 6
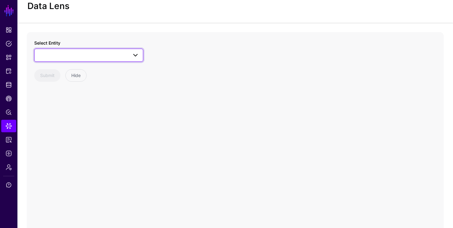
click at [73, 59] on link at bounding box center [88, 55] width 109 height 13
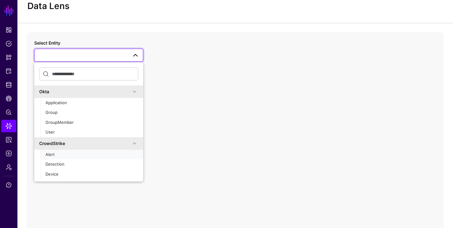
click at [61, 156] on div "Alert" at bounding box center [91, 154] width 93 height 6
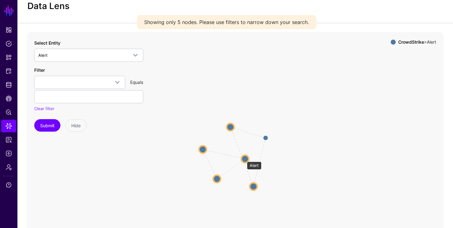
click at [244, 158] on circle at bounding box center [244, 158] width 7 height 7
click at [244, 158] on circle at bounding box center [245, 158] width 7 height 7
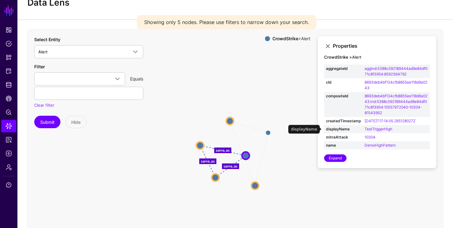
scroll to position [24, 0]
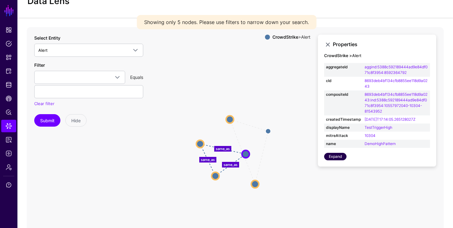
click at [339, 156] on link "Expand" at bounding box center [335, 156] width 22 height 7
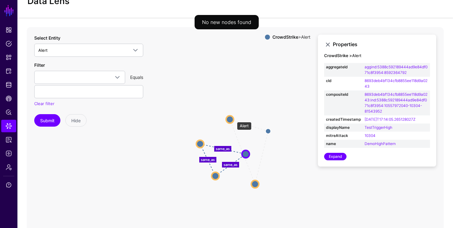
click at [234, 119] on circle at bounding box center [229, 119] width 7 height 7
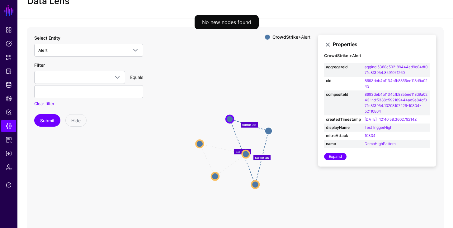
click at [273, 130] on icon "same_as same_as same_as same_as same_as same_as Alert Alert Alert Alert Alert A…" at bounding box center [235, 151] width 417 height 249
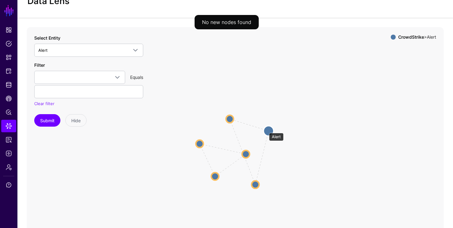
click at [266, 130] on circle at bounding box center [269, 130] width 10 height 10
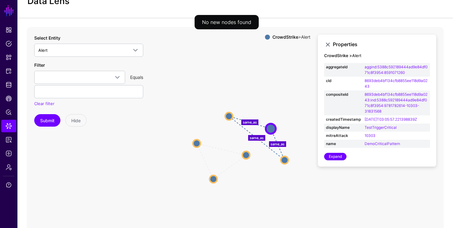
drag, startPoint x: 256, startPoint y: 181, endPoint x: 284, endPoint y: 157, distance: 36.8
click at [284, 157] on circle at bounding box center [284, 159] width 7 height 7
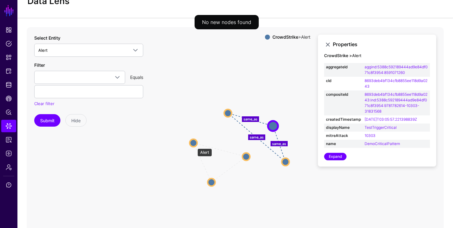
click at [194, 145] on circle at bounding box center [193, 142] width 7 height 7
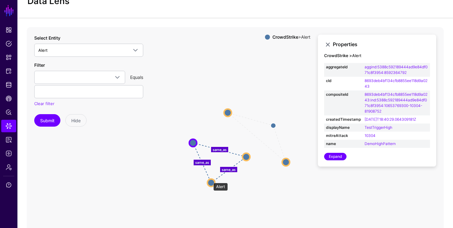
click at [210, 180] on circle at bounding box center [210, 182] width 7 height 7
click at [248, 157] on circle at bounding box center [246, 156] width 7 height 7
click at [231, 169] on text "same_as" at bounding box center [228, 170] width 14 height 4
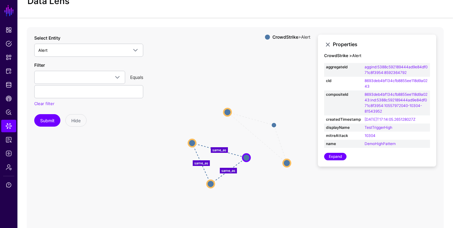
click at [231, 170] on text "same_as" at bounding box center [228, 170] width 14 height 4
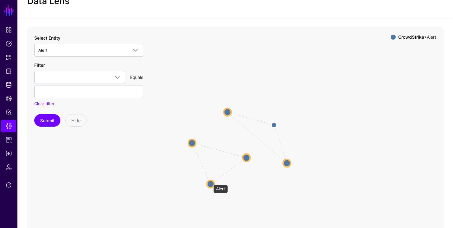
click at [210, 182] on circle at bounding box center [210, 183] width 7 height 7
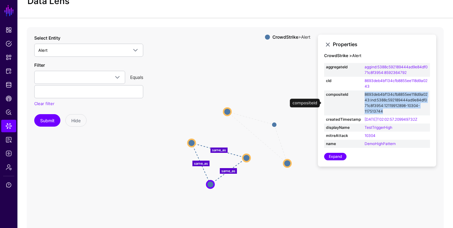
copy link "8693deb4bf134cfb8855ee118d9a0243:ind:5388c592189444ad9e84df071c8f3954:121199128…"
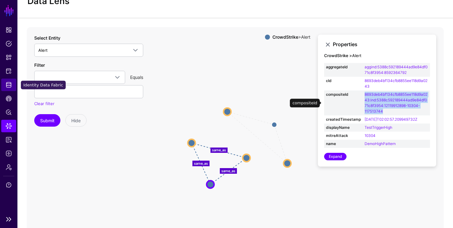
click at [10, 89] on link "Identity Data Fabric" at bounding box center [8, 84] width 15 height 12
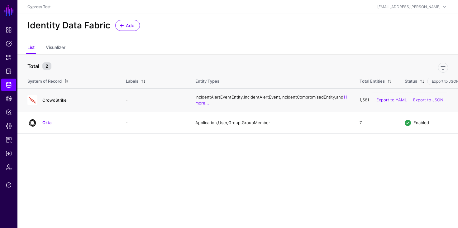
click at [51, 102] on link "CrowdStrike" at bounding box center [54, 99] width 24 height 5
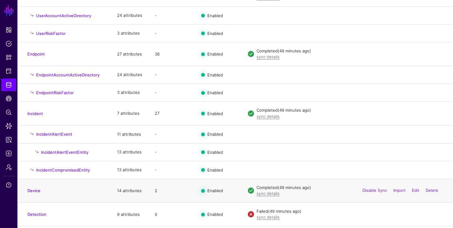
scroll to position [158, 0]
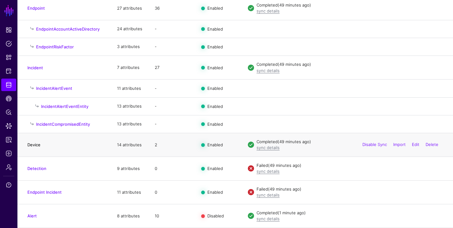
click at [36, 143] on link "Device" at bounding box center [33, 144] width 13 height 5
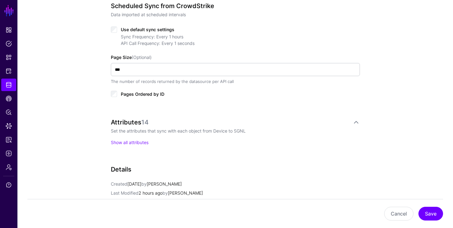
scroll to position [316, 0]
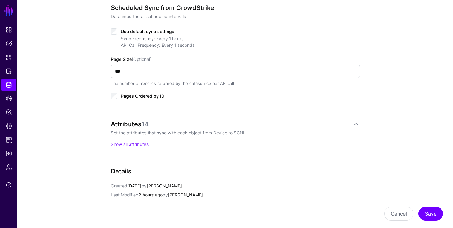
click at [124, 140] on div "Attributes 14 Set the attributes that sync with each object from Device to SGNL…" at bounding box center [235, 133] width 249 height 27
click at [124, 142] on link "Show all attributes" at bounding box center [130, 143] width 38 height 5
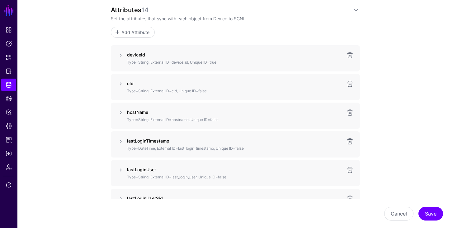
scroll to position [430, 0]
click at [348, 53] on link at bounding box center [349, 54] width 7 height 7
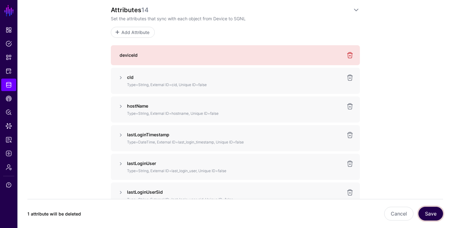
click at [427, 215] on button "Save" at bounding box center [430, 213] width 25 height 14
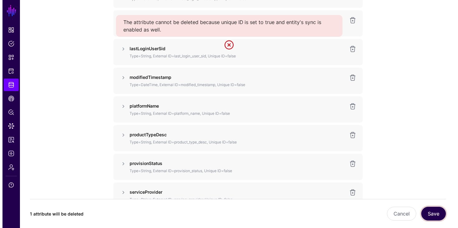
scroll to position [376, 0]
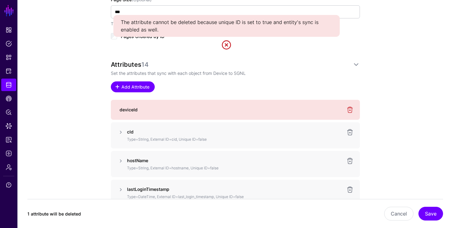
click at [146, 87] on span "Add Attribute" at bounding box center [136, 86] width 30 height 7
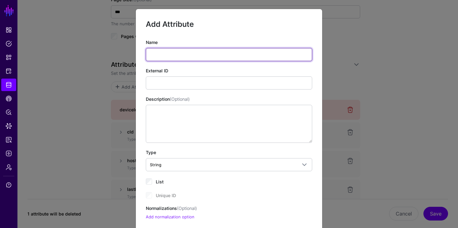
click at [180, 54] on input "Name" at bounding box center [229, 54] width 166 height 13
type input "********"
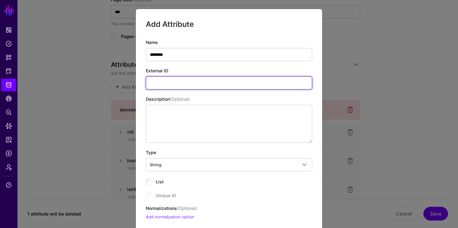
click at [179, 85] on input "External ID" at bounding box center [229, 82] width 166 height 13
click at [148, 81] on input "**********" at bounding box center [229, 82] width 166 height 13
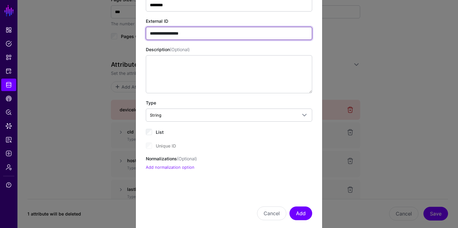
scroll to position [61, 0]
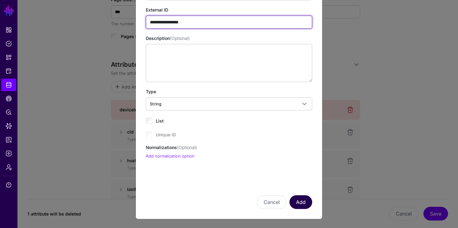
type input "**********"
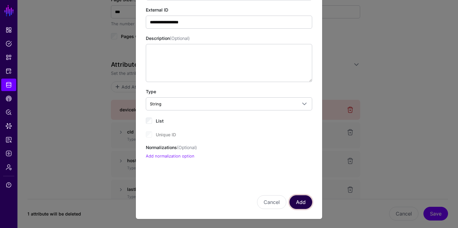
click at [299, 205] on button "Add" at bounding box center [300, 202] width 23 height 14
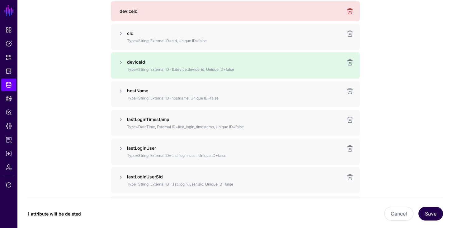
scroll to position [475, 0]
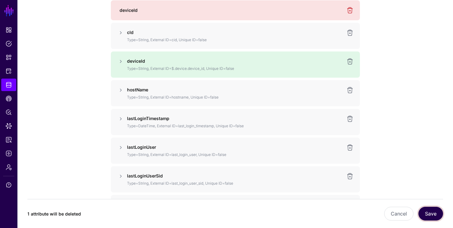
click at [426, 212] on button "Save" at bounding box center [430, 213] width 25 height 14
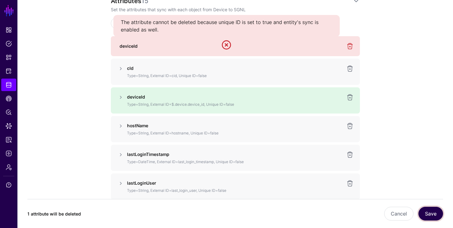
scroll to position [359, 0]
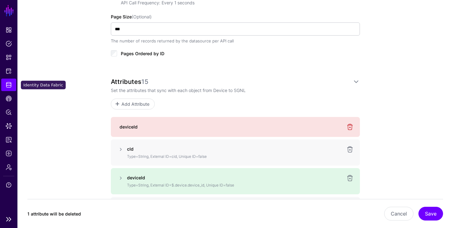
click at [8, 89] on link "Identity Data Fabric" at bounding box center [8, 84] width 15 height 12
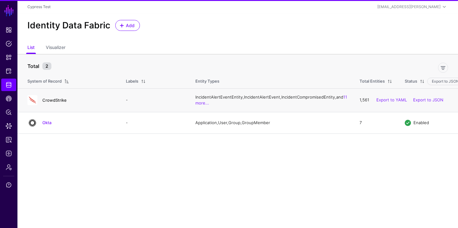
click at [53, 102] on link "CrowdStrike" at bounding box center [54, 99] width 24 height 5
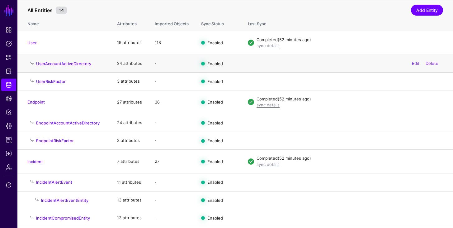
scroll to position [158, 0]
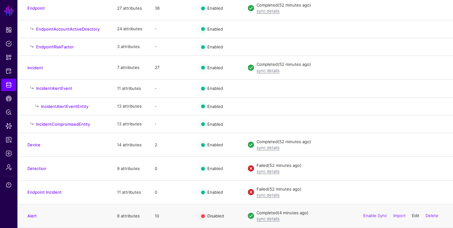
click at [412, 218] on link "Edit" at bounding box center [415, 215] width 7 height 5
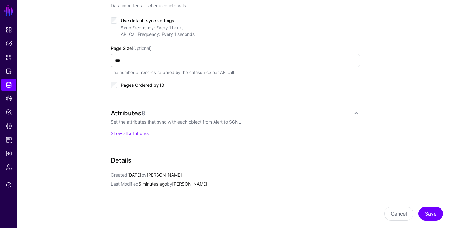
scroll to position [318, 0]
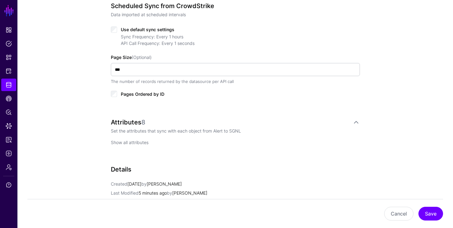
click at [138, 142] on link "Show all attributes" at bounding box center [130, 141] width 38 height 5
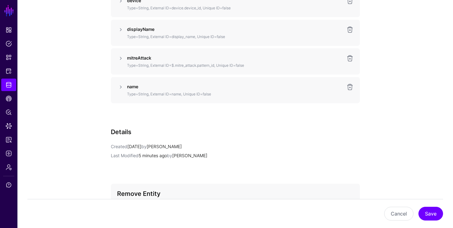
scroll to position [636, 0]
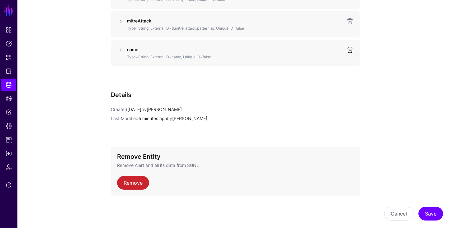
click at [347, 47] on link at bounding box center [349, 49] width 7 height 7
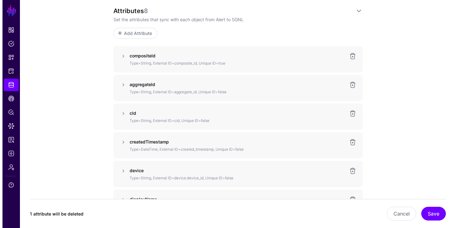
scroll to position [422, 0]
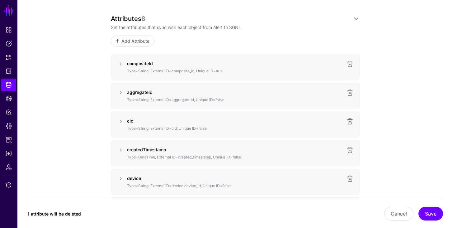
click at [127, 32] on div "Attributes 8 Set the attributes that sync with each object from Alert to SGNL A…" at bounding box center [235, 30] width 249 height 31
click at [128, 35] on link "Add Attribute" at bounding box center [133, 40] width 44 height 11
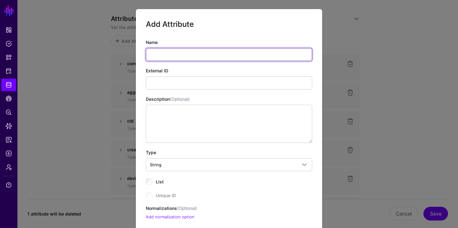
click at [150, 48] on input "Name" at bounding box center [229, 54] width 166 height 13
type input "********"
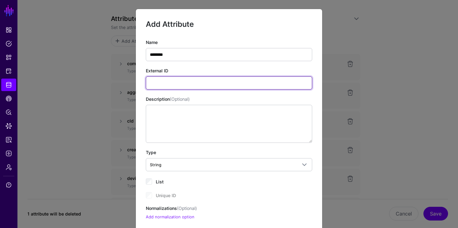
click at [191, 85] on input "External ID" at bounding box center [229, 82] width 166 height 13
type input "**********"
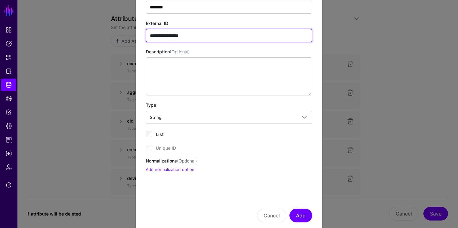
scroll to position [61, 0]
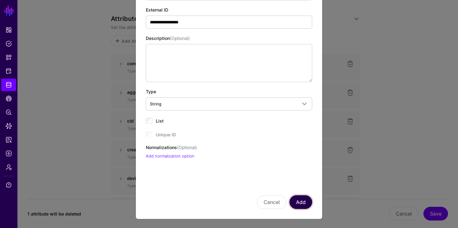
click at [292, 201] on button "Add" at bounding box center [300, 202] width 23 height 14
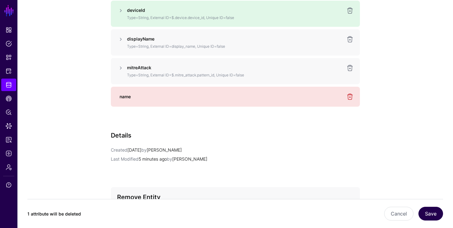
scroll to position [618, 0]
click at [436, 213] on button "Save" at bounding box center [430, 213] width 25 height 14
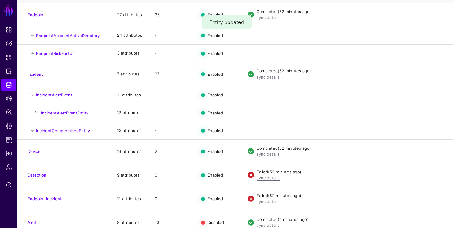
scroll to position [158, 0]
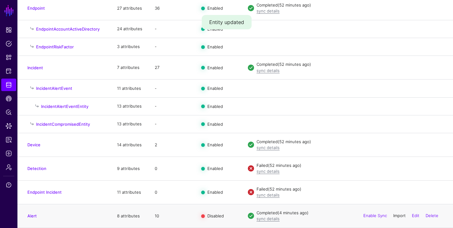
click at [404, 217] on link "Import" at bounding box center [399, 215] width 12 height 5
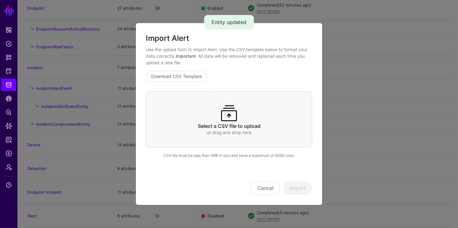
click at [249, 125] on h3 "Select a CSV file to upload" at bounding box center [229, 126] width 142 height 6
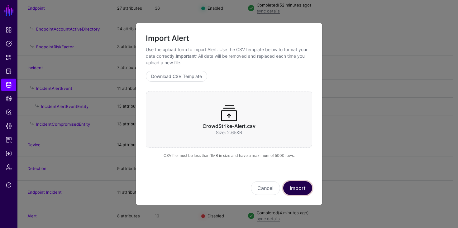
click at [294, 183] on button "Import" at bounding box center [297, 188] width 29 height 14
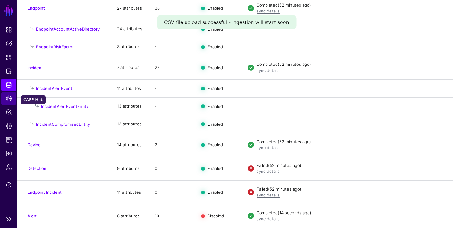
click at [9, 97] on span "CAEP Hub" at bounding box center [9, 98] width 6 height 6
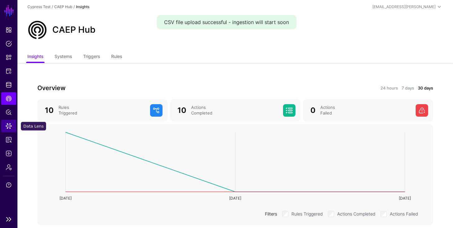
click at [7, 129] on link "Data Lens" at bounding box center [8, 126] width 15 height 12
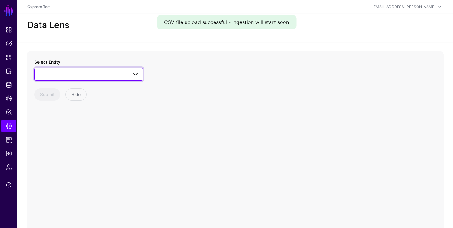
click at [71, 80] on link at bounding box center [88, 74] width 109 height 13
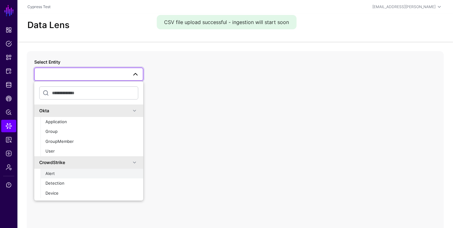
click at [50, 175] on span "Alert" at bounding box center [49, 173] width 9 height 5
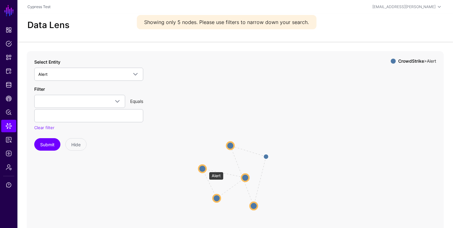
click at [206, 169] on circle at bounding box center [202, 168] width 7 height 7
click at [204, 168] on circle at bounding box center [201, 167] width 7 height 7
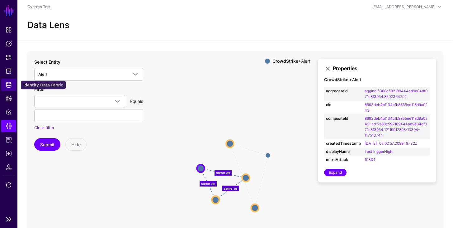
click at [8, 89] on link "Identity Data Fabric" at bounding box center [8, 84] width 15 height 12
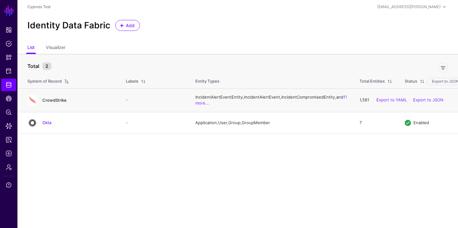
click at [54, 101] on link "CrowdStrike" at bounding box center [54, 99] width 24 height 5
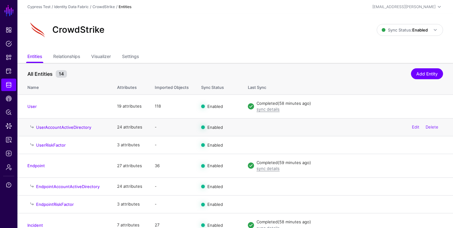
scroll to position [158, 0]
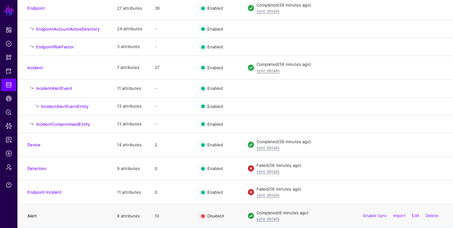
click at [35, 214] on link "Alert" at bounding box center [31, 215] width 9 height 5
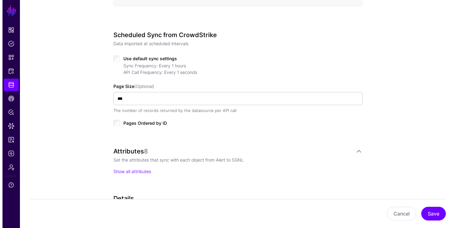
scroll to position [342, 0]
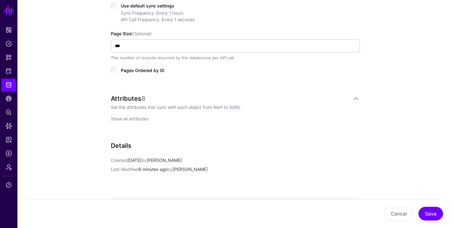
click at [141, 116] on link "Show all attributes" at bounding box center [130, 118] width 38 height 5
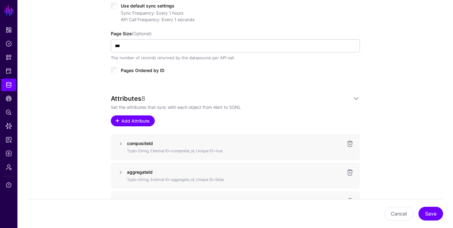
click at [144, 120] on span "Add Attribute" at bounding box center [136, 120] width 30 height 7
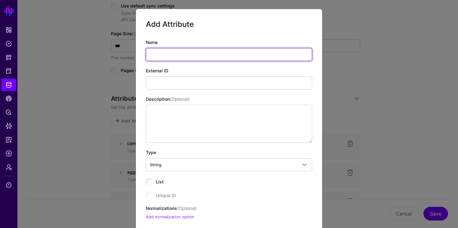
click at [175, 58] on input "Name" at bounding box center [229, 54] width 166 height 13
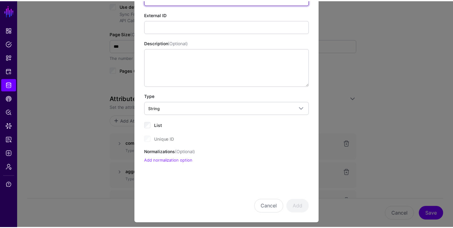
scroll to position [61, 0]
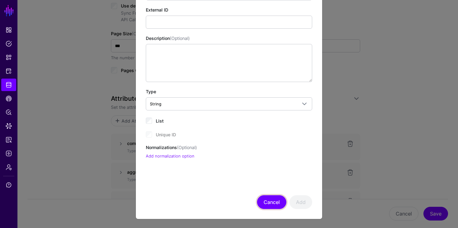
click at [272, 196] on button "Cancel" at bounding box center [271, 202] width 29 height 14
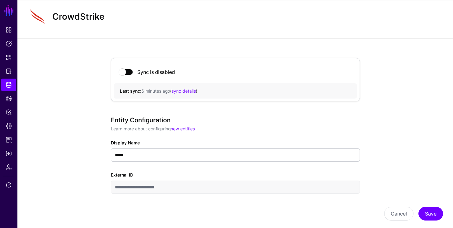
scroll to position [0, 0]
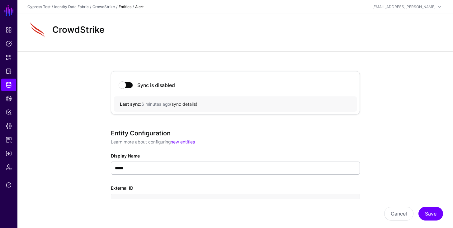
click at [189, 104] on link "sync details" at bounding box center [184, 103] width 24 height 5
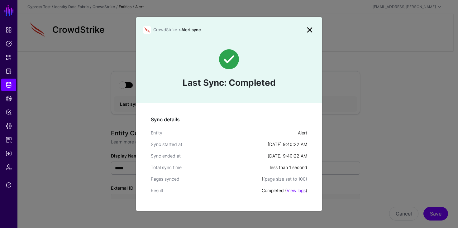
click at [314, 31] on link at bounding box center [310, 30] width 10 height 10
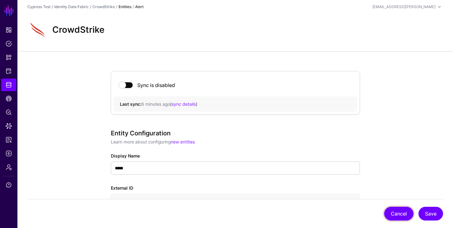
click at [393, 209] on button "Cancel" at bounding box center [398, 213] width 29 height 14
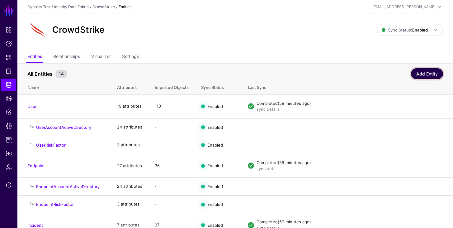
click at [421, 73] on link "Add Entity" at bounding box center [427, 73] width 32 height 11
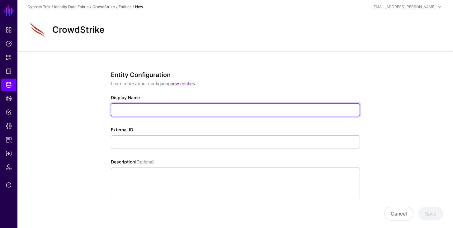
click at [139, 111] on input "Display Name" at bounding box center [235, 109] width 249 height 13
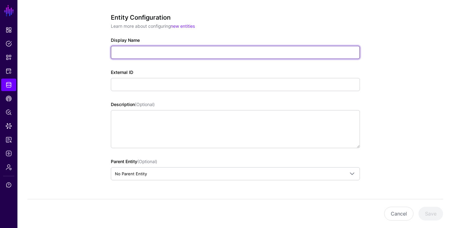
scroll to position [64, 0]
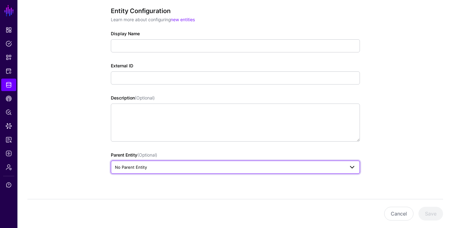
click at [239, 165] on span "No Parent Entity" at bounding box center [230, 166] width 230 height 7
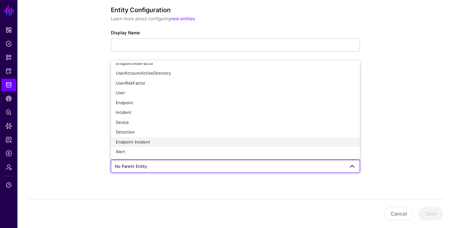
scroll to position [65, 0]
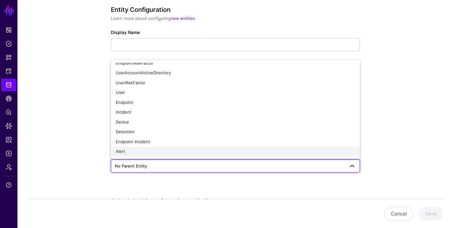
click at [158, 150] on div "Alert" at bounding box center [235, 151] width 239 height 6
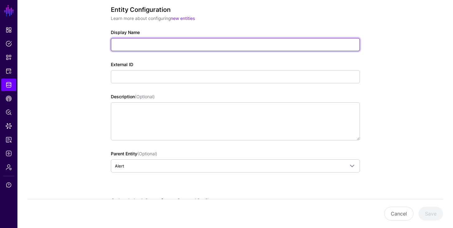
click at [164, 42] on input "Display Name" at bounding box center [235, 44] width 249 height 13
paste input "**********"
type input "**********"
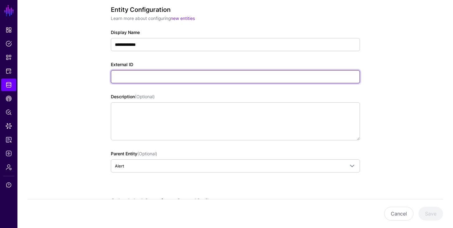
click at [201, 77] on input "External ID" at bounding box center [235, 76] width 249 height 13
paste input "**********"
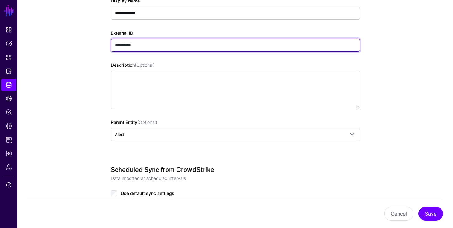
scroll to position [95, 0]
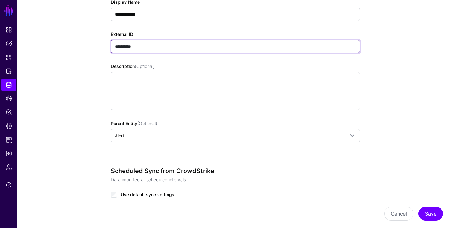
type input "**********"
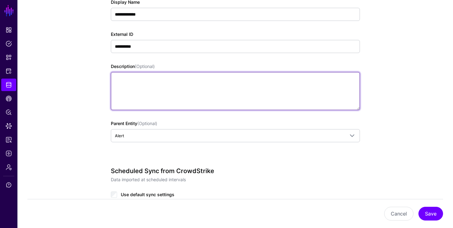
click at [200, 100] on textarea "Description (Optional)" at bounding box center [235, 91] width 249 height 38
paste textarea "**********"
type textarea "**********"
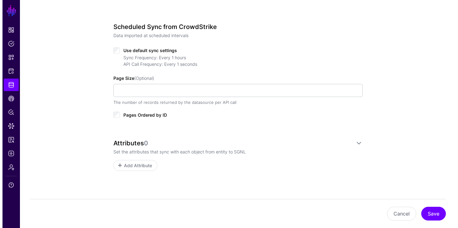
scroll to position [247, 0]
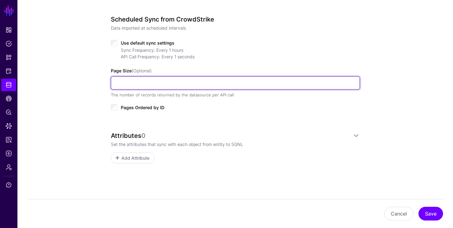
click at [152, 83] on input "Page Size (Optional)" at bounding box center [235, 82] width 249 height 13
type input "***"
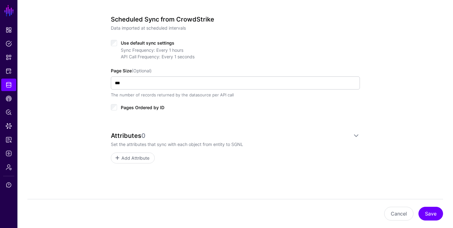
click at [144, 105] on span "Pages Ordered by ID" at bounding box center [143, 107] width 44 height 5
click at [144, 155] on span "Add Attribute" at bounding box center [136, 157] width 30 height 7
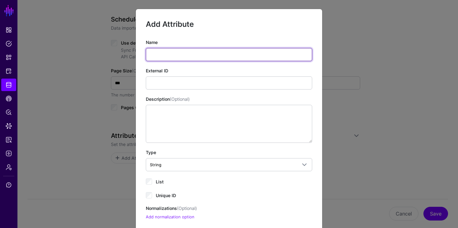
click at [175, 57] on input "Name" at bounding box center [229, 54] width 166 height 13
type input "**"
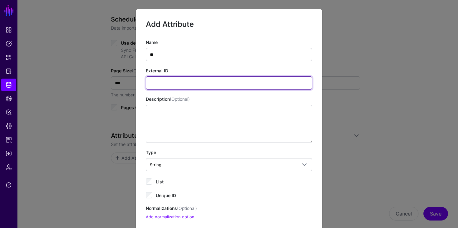
click at [176, 82] on input "External ID" at bounding box center [229, 82] width 166 height 13
paste input "**********"
type input "**********"
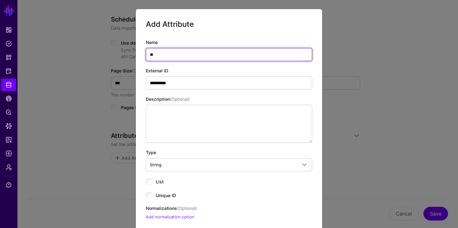
click at [162, 54] on input "**" at bounding box center [229, 54] width 166 height 13
paste input "********"
type input "**********"
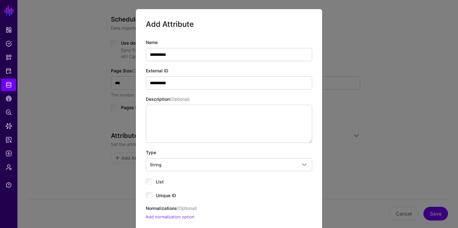
drag, startPoint x: 154, startPoint y: 193, endPoint x: 172, endPoint y: 185, distance: 20.1
click at [156, 193] on span "Unique ID" at bounding box center [166, 194] width 20 height 5
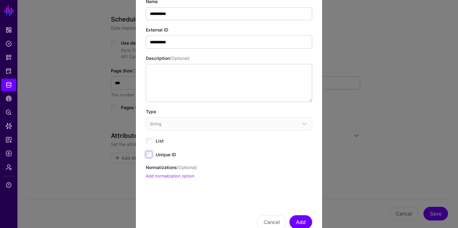
scroll to position [41, 0]
click at [296, 218] on button "Add" at bounding box center [300, 222] width 23 height 14
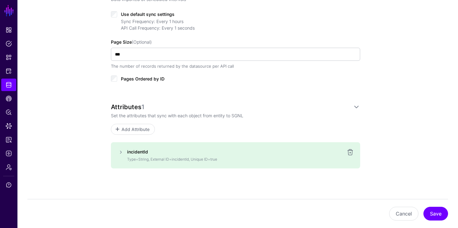
scroll to position [280, 0]
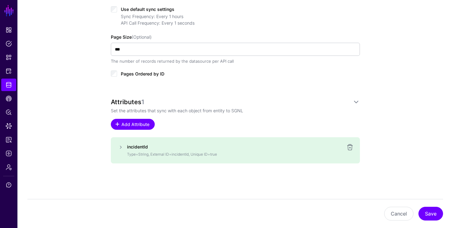
click at [139, 128] on link "Add Attribute" at bounding box center [133, 124] width 44 height 11
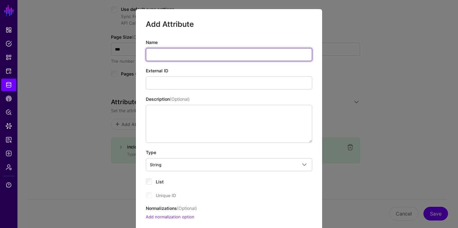
click at [205, 56] on input "Name" at bounding box center [229, 54] width 166 height 13
paste input "*******"
type input "*******"
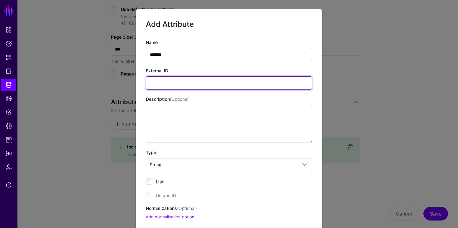
click at [158, 81] on input "External ID" at bounding box center [229, 82] width 166 height 13
paste input "*******"
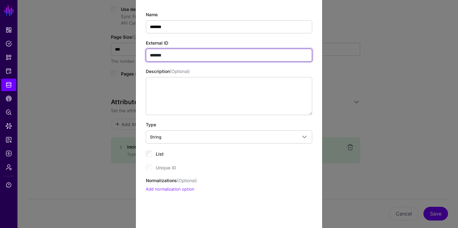
scroll to position [61, 0]
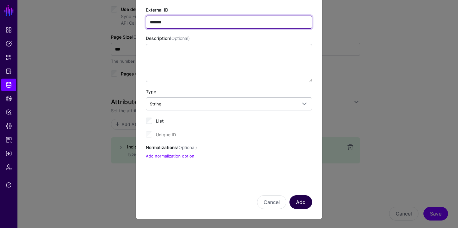
type input "*******"
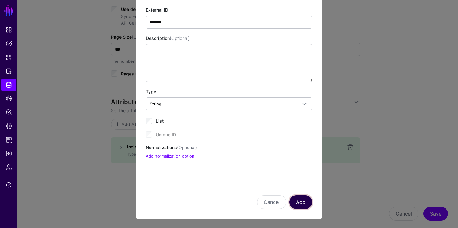
click at [302, 206] on button "Add" at bounding box center [300, 202] width 23 height 14
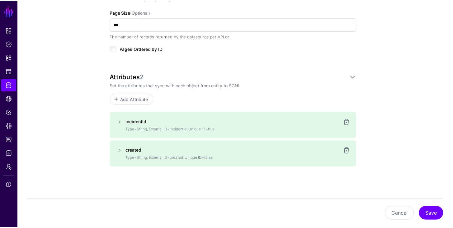
scroll to position [309, 0]
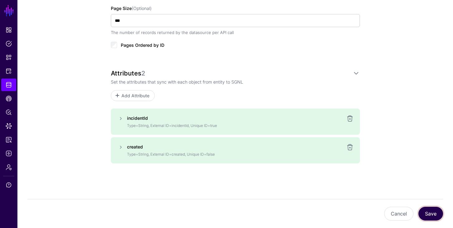
click at [434, 212] on button "Save" at bounding box center [430, 213] width 25 height 14
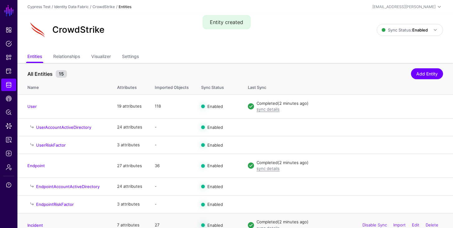
scroll to position [176, 0]
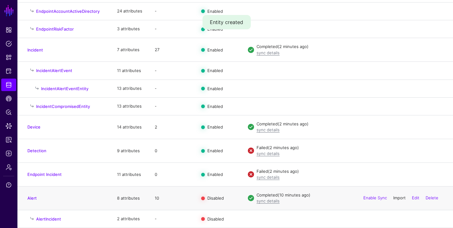
click at [395, 198] on link "Import" at bounding box center [399, 197] width 12 height 5
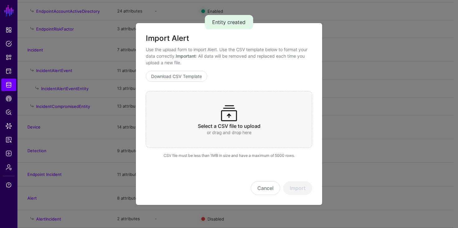
click at [246, 118] on div "Select a CSV file to upload or drag and drop here" at bounding box center [229, 119] width 166 height 57
click at [293, 188] on button "Import" at bounding box center [297, 188] width 29 height 14
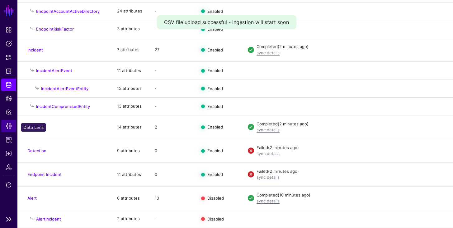
click at [6, 124] on span "Data Lens" at bounding box center [9, 126] width 6 height 6
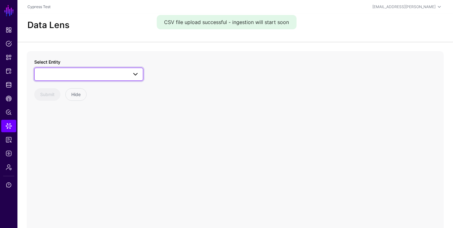
click at [81, 78] on link at bounding box center [88, 74] width 109 height 13
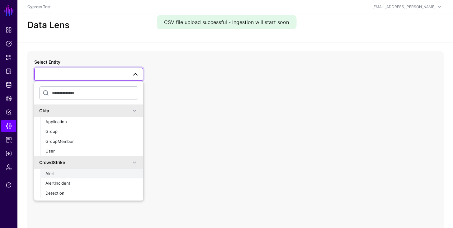
click at [70, 171] on div "Alert" at bounding box center [91, 173] width 93 height 6
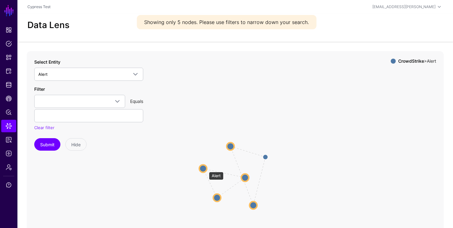
click at [206, 168] on circle at bounding box center [202, 167] width 7 height 7
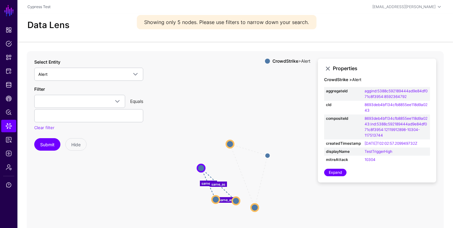
drag, startPoint x: 246, startPoint y: 179, endPoint x: 234, endPoint y: 205, distance: 28.5
click at [234, 204] on circle at bounding box center [235, 200] width 7 height 7
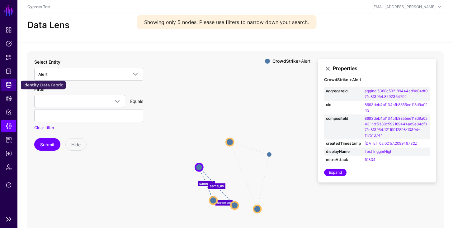
click at [6, 84] on span "Identity Data Fabric" at bounding box center [9, 85] width 6 height 6
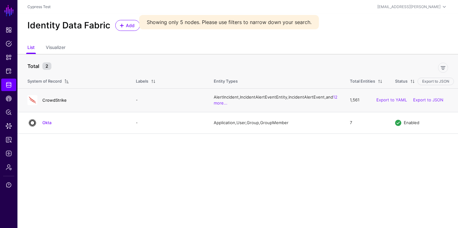
click at [52, 101] on link "CrowdStrike" at bounding box center [54, 99] width 24 height 5
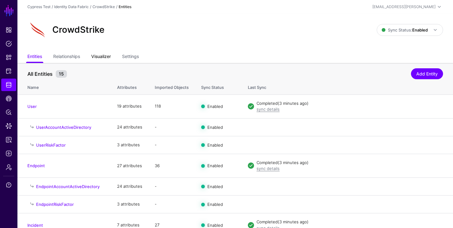
click at [110, 60] on link "Visualizer" at bounding box center [101, 57] width 20 height 12
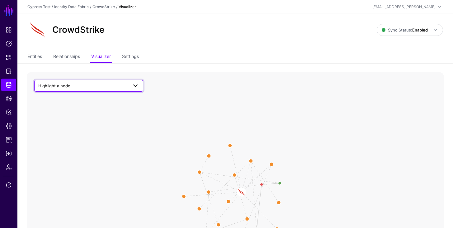
click at [95, 86] on span "Highlight a node" at bounding box center [83, 85] width 90 height 7
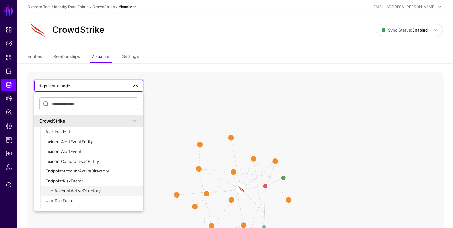
scroll to position [1, 0]
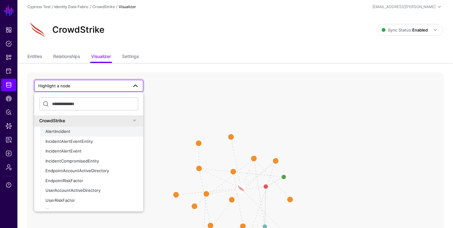
click at [74, 134] on div "AlertIncident" at bounding box center [91, 131] width 93 height 6
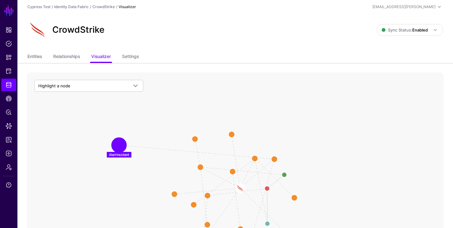
drag, startPoint x: 230, startPoint y: 199, endPoint x: 117, endPoint y: 144, distance: 125.5
click at [117, 144] on circle at bounding box center [119, 145] width 12 height 12
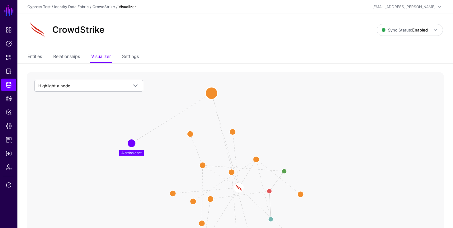
drag, startPoint x: 277, startPoint y: 157, endPoint x: 188, endPoint y: 92, distance: 109.9
click at [206, 92] on circle at bounding box center [212, 93] width 12 height 12
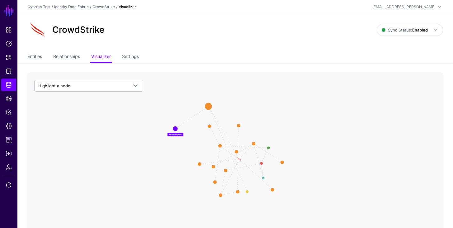
click at [208, 106] on circle at bounding box center [208, 105] width 7 height 7
click at [173, 128] on circle at bounding box center [175, 127] width 7 height 7
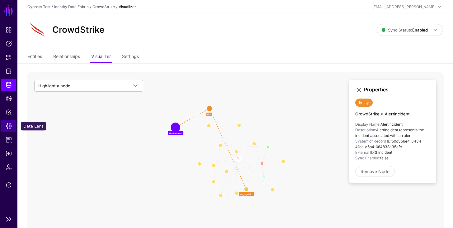
click at [9, 123] on span "Data Lens" at bounding box center [9, 126] width 6 height 6
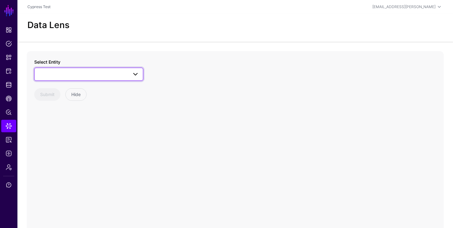
click at [93, 74] on span at bounding box center [88, 73] width 101 height 7
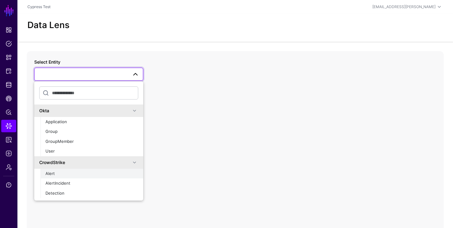
click at [62, 175] on div "Alert" at bounding box center [91, 173] width 93 height 6
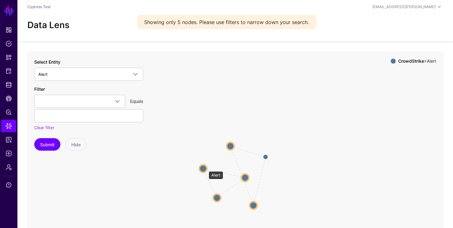
click at [206, 168] on circle at bounding box center [202, 167] width 7 height 7
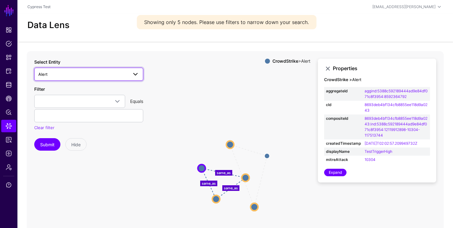
click at [135, 75] on span at bounding box center [135, 73] width 7 height 7
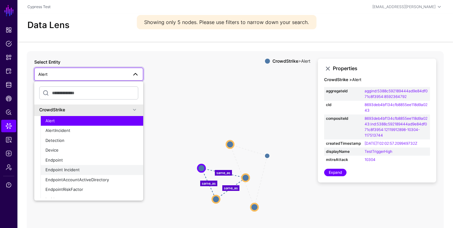
scroll to position [55, 0]
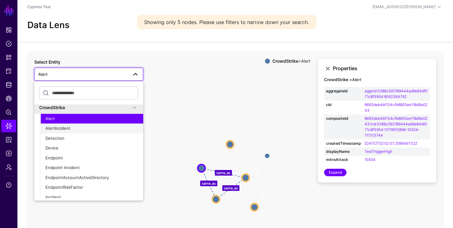
click at [79, 132] on button "AlertIncident" at bounding box center [91, 128] width 103 height 10
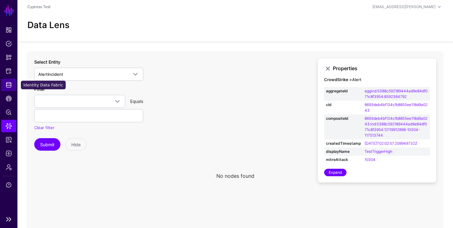
click at [11, 85] on span "Identity Data Fabric" at bounding box center [9, 85] width 6 height 6
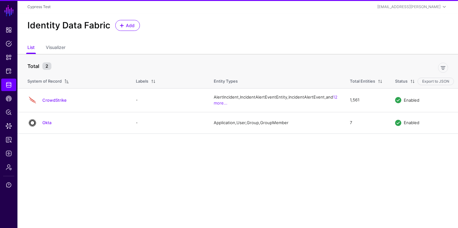
click at [63, 41] on div "Identity Data Fabric Add" at bounding box center [237, 28] width 440 height 28
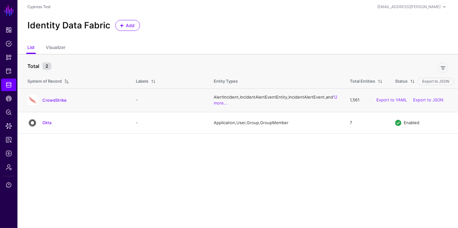
click at [54, 94] on td "CrowdStrike" at bounding box center [73, 100] width 112 height 24
click at [54, 97] on h4 "CrowdStrike" at bounding box center [82, 100] width 81 height 6
click at [55, 98] on link "CrowdStrike" at bounding box center [54, 99] width 24 height 5
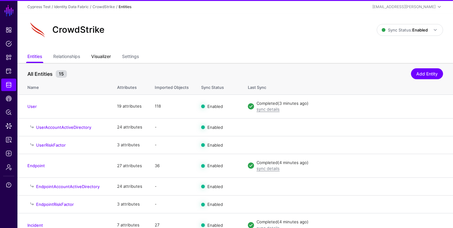
click at [97, 57] on link "Visualizer" at bounding box center [101, 57] width 20 height 12
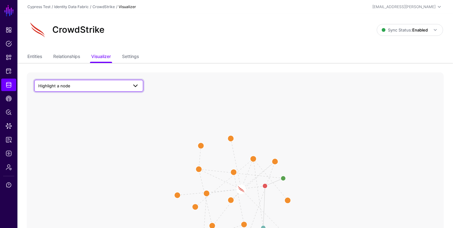
click at [134, 84] on span at bounding box center [135, 85] width 7 height 7
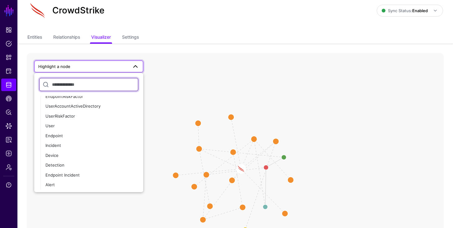
scroll to position [47, 0]
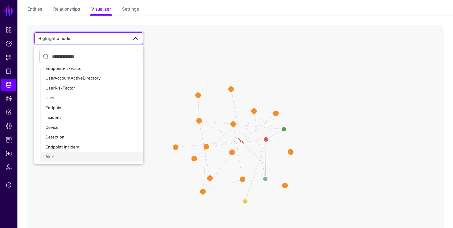
click at [68, 155] on div "Alert" at bounding box center [91, 157] width 93 height 6
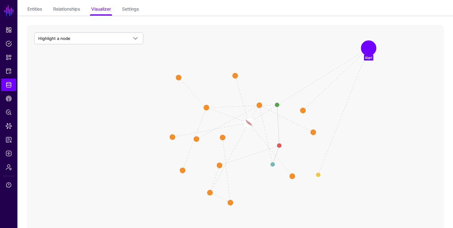
drag, startPoint x: 273, startPoint y: 113, endPoint x: 366, endPoint y: 48, distance: 113.3
click at [366, 48] on circle at bounding box center [368, 48] width 12 height 12
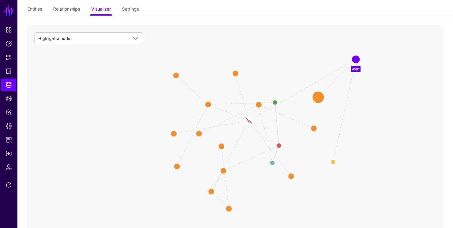
click at [318, 98] on circle at bounding box center [318, 97] width 12 height 12
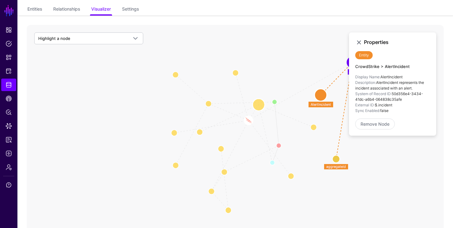
click at [259, 101] on circle at bounding box center [259, 104] width 12 height 12
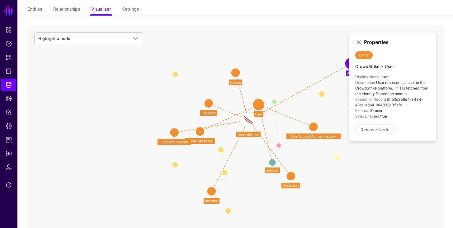
click at [347, 65] on circle at bounding box center [351, 63] width 9 height 9
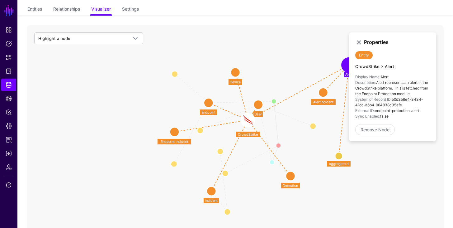
click at [328, 92] on icon "CompromisedEndpointEntity CompromisedUserEntity entityId entityId UserRiskFacto…" at bounding box center [235, 149] width 417 height 249
click at [325, 93] on circle at bounding box center [323, 92] width 9 height 9
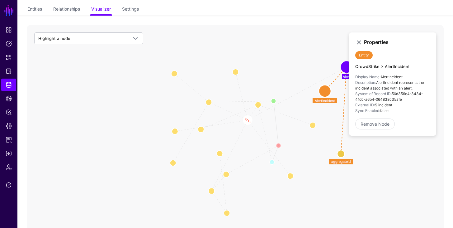
drag, startPoint x: 394, startPoint y: 106, endPoint x: 376, endPoint y: 105, distance: 17.4
click at [376, 105] on li "External ID: $.incident" at bounding box center [392, 105] width 75 height 6
click at [347, 71] on circle at bounding box center [346, 66] width 9 height 9
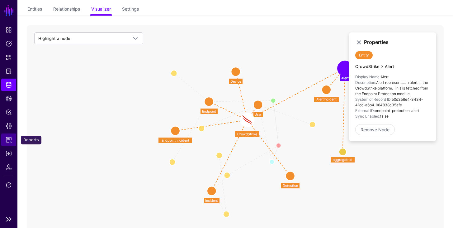
click at [4, 140] on link "Reports" at bounding box center [8, 139] width 15 height 12
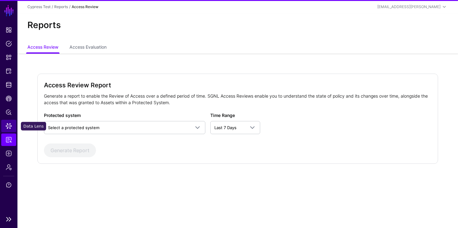
click at [7, 127] on span "Data Lens" at bounding box center [9, 126] width 6 height 6
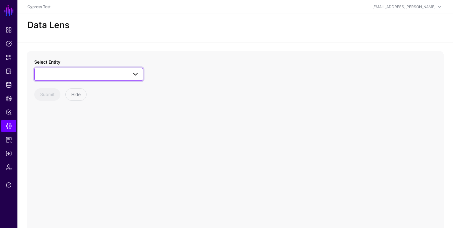
click at [111, 78] on link at bounding box center [88, 74] width 109 height 13
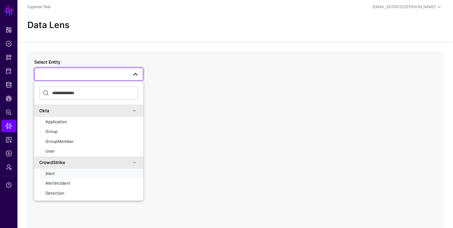
click at [50, 176] on div "Alert" at bounding box center [91, 173] width 93 height 6
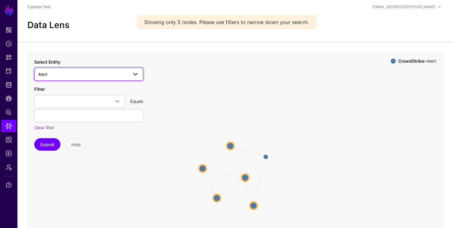
click at [102, 72] on span "Alert" at bounding box center [83, 74] width 90 height 7
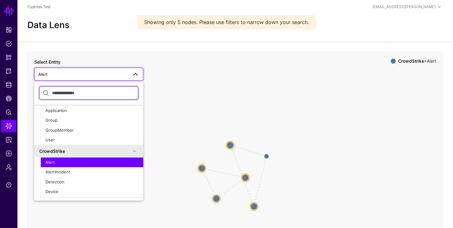
scroll to position [85, 0]
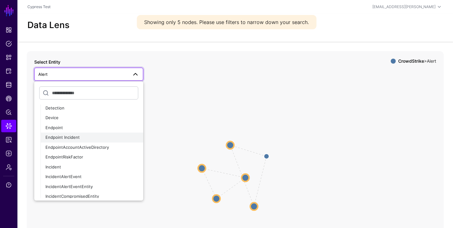
click at [66, 138] on span "Endpoint Incident" at bounding box center [62, 137] width 34 height 5
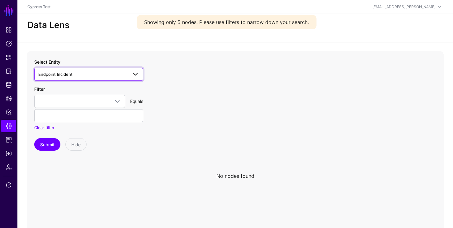
click at [104, 76] on span "Endpoint Incident" at bounding box center [83, 74] width 90 height 7
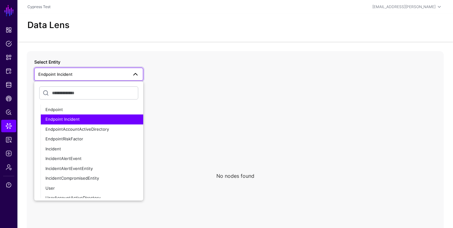
scroll to position [103, 0]
click at [67, 111] on div "Endpoint" at bounding box center [91, 110] width 93 height 6
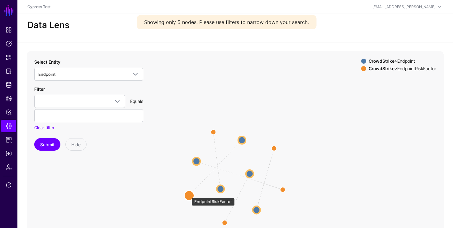
click at [188, 195] on circle at bounding box center [189, 195] width 10 height 10
click at [188, 195] on circle at bounding box center [188, 196] width 10 height 10
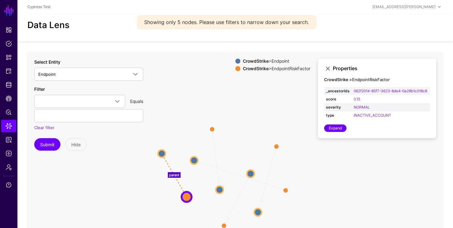
drag, startPoint x: 244, startPoint y: 139, endPoint x: 159, endPoint y: 154, distance: 86.1
click at [159, 154] on circle at bounding box center [161, 152] width 7 height 7
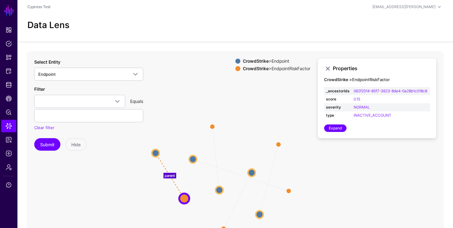
click at [168, 174] on text "parent" at bounding box center [170, 175] width 10 height 4
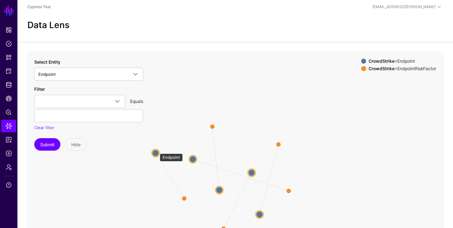
click at [157, 150] on circle at bounding box center [155, 152] width 7 height 7
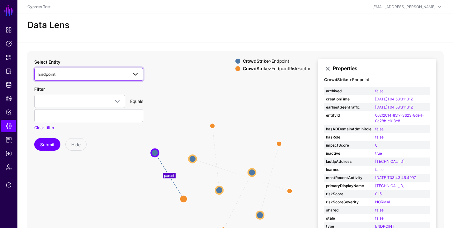
click at [60, 78] on link "Endpoint" at bounding box center [88, 74] width 109 height 13
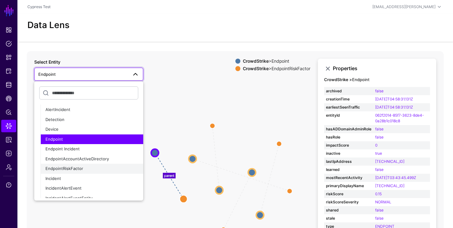
scroll to position [74, 0]
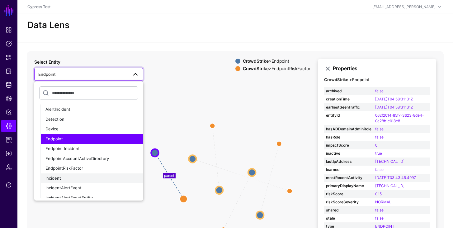
click at [66, 176] on div "Incident" at bounding box center [91, 178] width 93 height 6
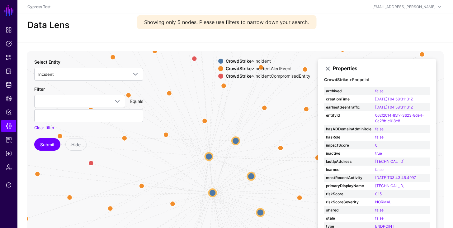
drag, startPoint x: 200, startPoint y: 166, endPoint x: 218, endPoint y: 155, distance: 21.7
click at [213, 155] on circle at bounding box center [208, 156] width 7 height 7
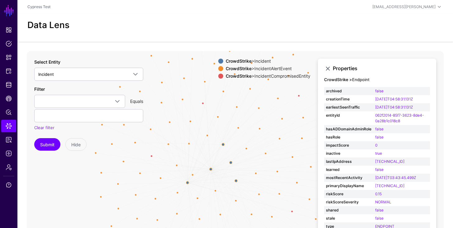
drag, startPoint x: 216, startPoint y: 154, endPoint x: 188, endPoint y: 182, distance: 39.4
click at [188, 182] on circle at bounding box center [187, 182] width 2 height 2
click at [192, 56] on circle at bounding box center [191, 55] width 3 height 3
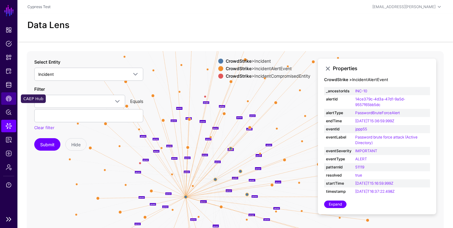
click at [12, 98] on link "CAEP Hub" at bounding box center [8, 98] width 15 height 12
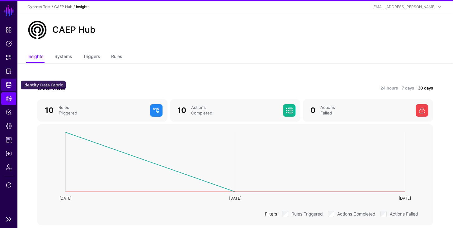
click at [11, 85] on span "Identity Data Fabric" at bounding box center [9, 85] width 6 height 6
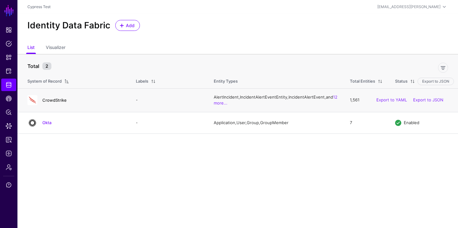
click at [53, 100] on link "CrowdStrike" at bounding box center [54, 99] width 24 height 5
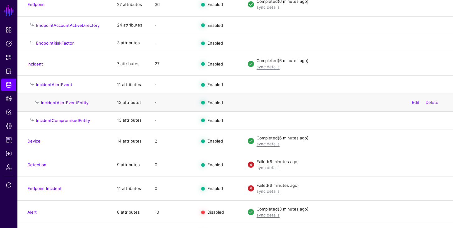
scroll to position [176, 0]
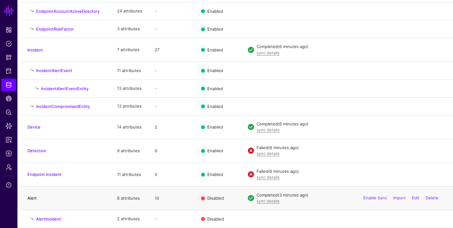
click at [35, 196] on link "Alert" at bounding box center [31, 197] width 9 height 5
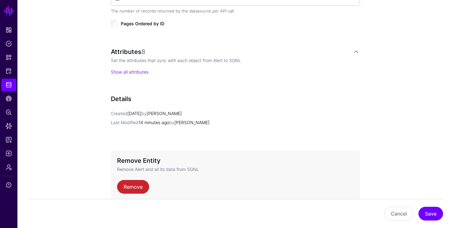
scroll to position [390, 0]
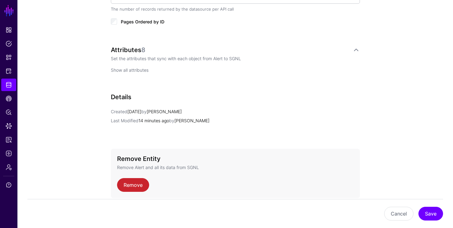
click at [128, 68] on link "Show all attributes" at bounding box center [130, 69] width 38 height 5
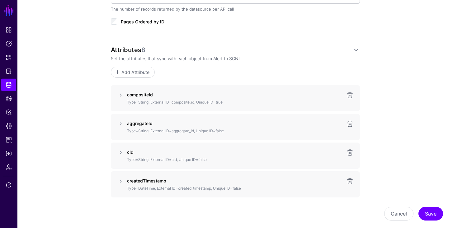
click at [128, 68] on link "Add Attribute" at bounding box center [133, 72] width 44 height 11
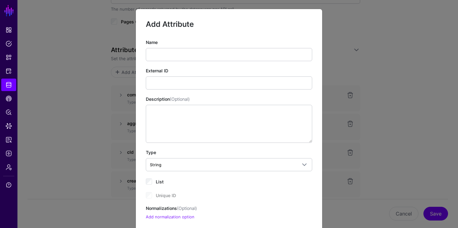
click at [394, 182] on ngb-modal-window "Add Attribute Name External ID Description (Optional) Type String String Bool D…" at bounding box center [229, 114] width 458 height 228
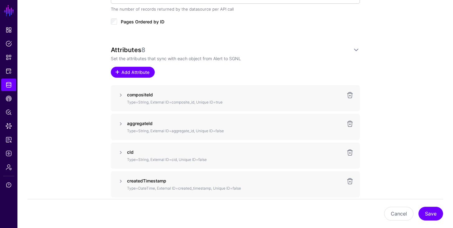
click at [125, 72] on span "Add Attribute" at bounding box center [136, 72] width 30 height 7
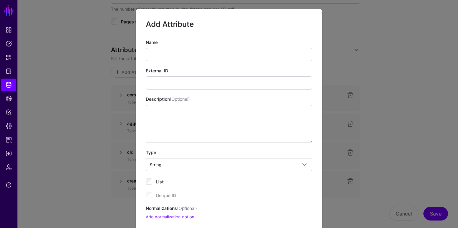
click at [372, 112] on ngb-modal-window "Add Attribute Name External ID Description (Optional) Type String String Bool D…" at bounding box center [229, 114] width 458 height 228
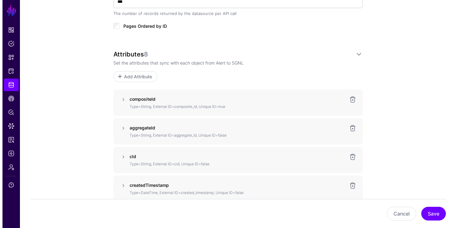
scroll to position [380, 0]
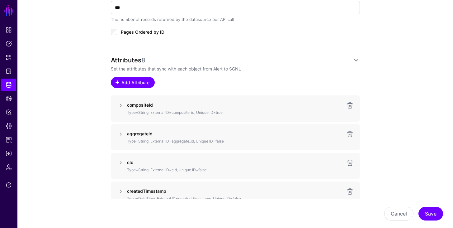
click at [143, 83] on span "Add Attribute" at bounding box center [136, 82] width 30 height 7
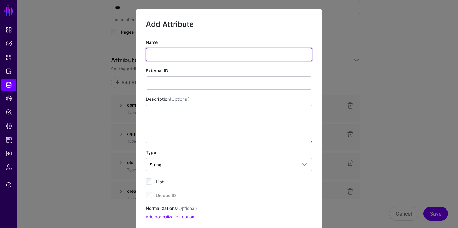
click at [182, 53] on input "Name" at bounding box center [229, 54] width 166 height 13
type input "**********"
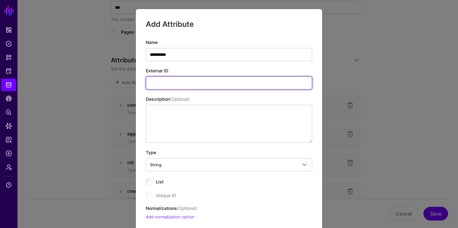
click at [176, 78] on input "External ID" at bounding box center [229, 82] width 166 height 13
paste input "**********"
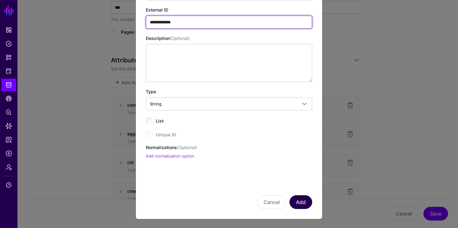
type input "**********"
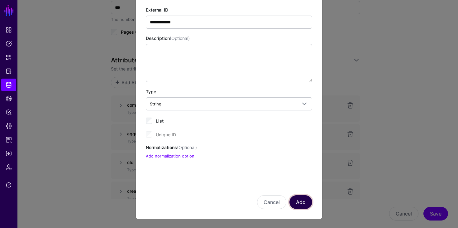
click at [304, 206] on button "Add" at bounding box center [300, 202] width 23 height 14
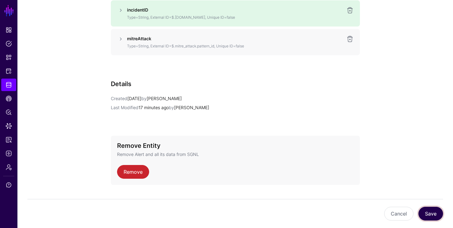
scroll to position [676, 0]
click at [433, 214] on button "Save" at bounding box center [430, 213] width 25 height 14
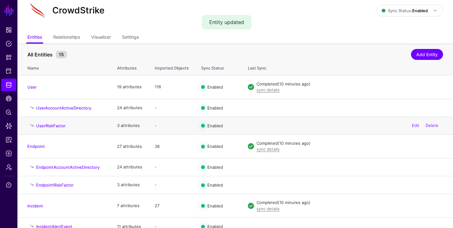
scroll to position [176, 0]
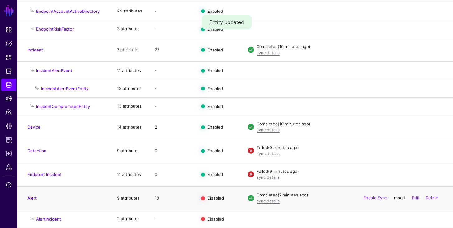
click at [397, 199] on link "Import" at bounding box center [399, 197] width 12 height 5
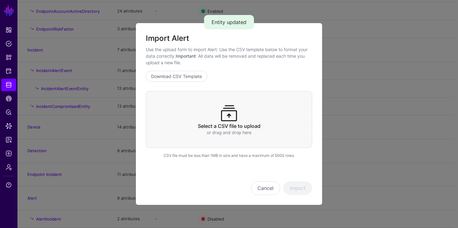
click at [248, 130] on p "or drag and drop here" at bounding box center [229, 132] width 142 height 7
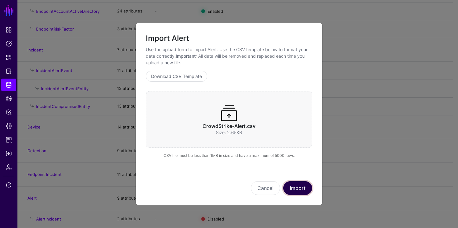
click at [302, 184] on button "Import" at bounding box center [297, 188] width 29 height 14
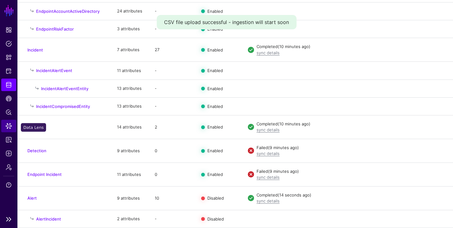
click at [7, 125] on span "Data Lens" at bounding box center [9, 126] width 6 height 6
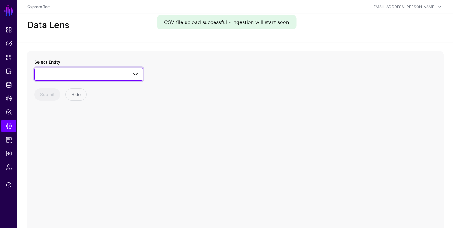
click at [83, 80] on link at bounding box center [88, 74] width 109 height 13
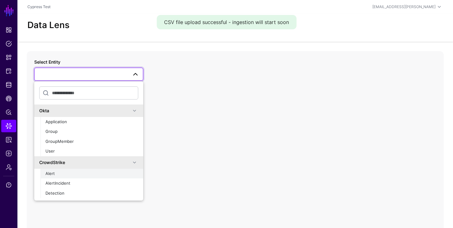
click at [61, 174] on div "Alert" at bounding box center [91, 173] width 93 height 6
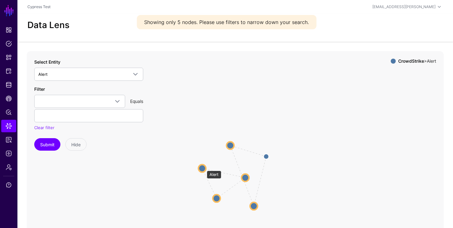
click at [203, 167] on circle at bounding box center [201, 167] width 7 height 7
click at [204, 167] on circle at bounding box center [200, 167] width 7 height 7
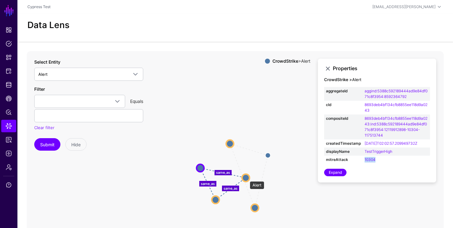
click at [247, 178] on circle at bounding box center [245, 177] width 7 height 7
click at [216, 196] on circle at bounding box center [214, 199] width 7 height 7
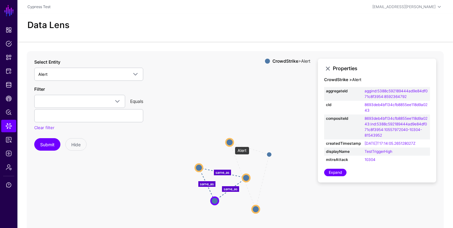
click at [232, 143] on circle at bounding box center [229, 141] width 7 height 7
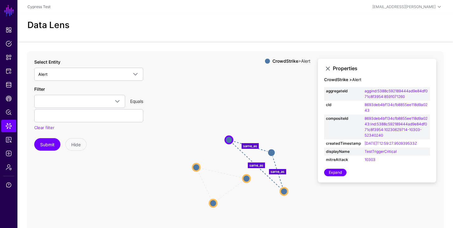
drag, startPoint x: 256, startPoint y: 207, endPoint x: 283, endPoint y: 189, distance: 33.4
click at [283, 189] on circle at bounding box center [283, 190] width 7 height 7
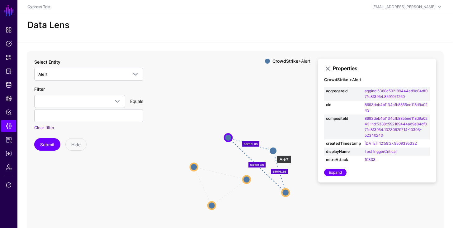
click at [274, 152] on circle at bounding box center [272, 150] width 7 height 7
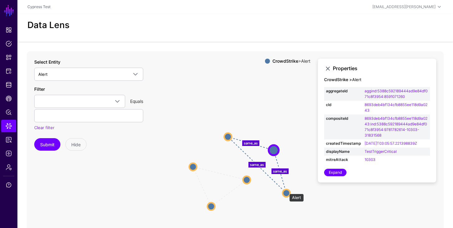
click at [286, 190] on circle at bounding box center [286, 192] width 7 height 7
click at [274, 148] on circle at bounding box center [274, 148] width 7 height 7
click at [231, 138] on circle at bounding box center [227, 135] width 7 height 7
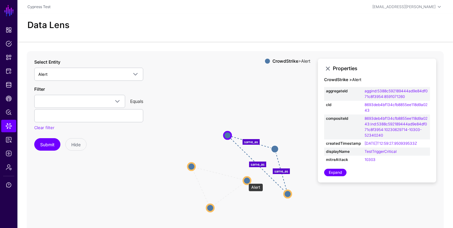
click at [245, 180] on circle at bounding box center [246, 180] width 7 height 7
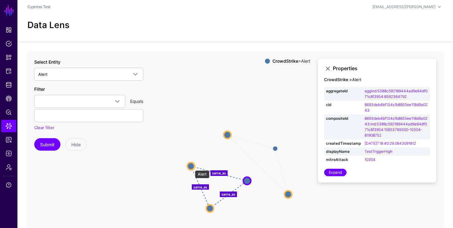
click at [192, 167] on circle at bounding box center [190, 165] width 7 height 7
click at [208, 207] on circle at bounding box center [209, 208] width 7 height 7
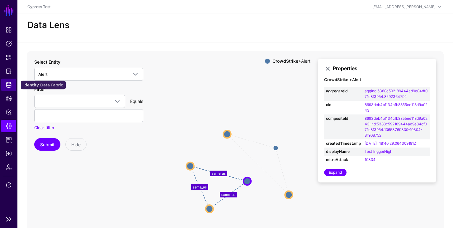
click at [9, 85] on span "Identity Data Fabric" at bounding box center [9, 85] width 6 height 6
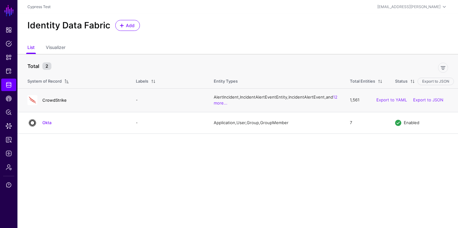
click at [53, 97] on link "CrowdStrike" at bounding box center [54, 99] width 24 height 5
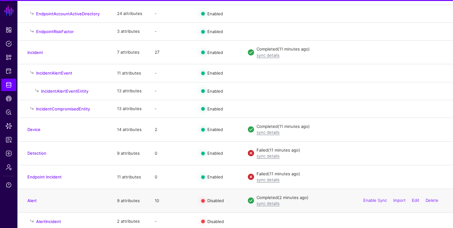
scroll to position [176, 0]
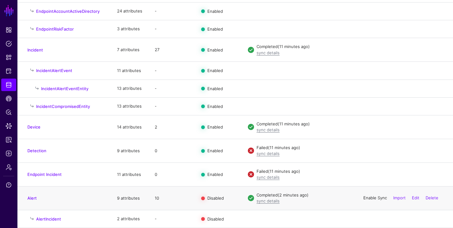
click at [368, 199] on link "Enable Sync" at bounding box center [375, 197] width 24 height 5
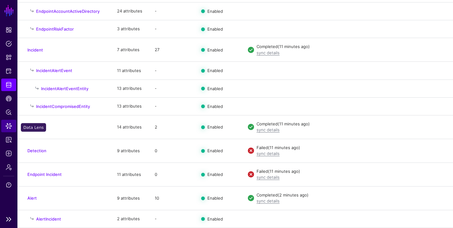
click at [9, 125] on span "Data Lens" at bounding box center [9, 126] width 6 height 6
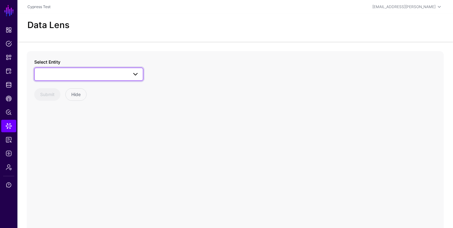
click at [81, 79] on link at bounding box center [88, 74] width 109 height 13
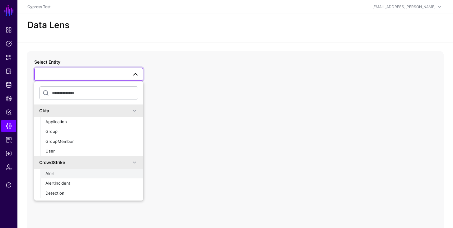
click at [63, 172] on div "Alert" at bounding box center [91, 173] width 93 height 6
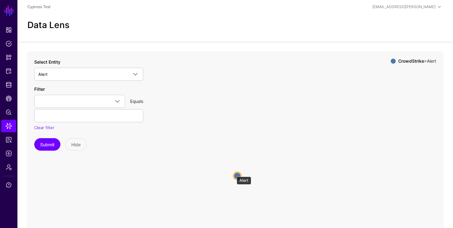
click at [234, 173] on circle at bounding box center [237, 175] width 7 height 7
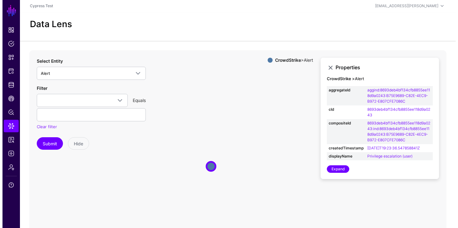
scroll to position [1, 0]
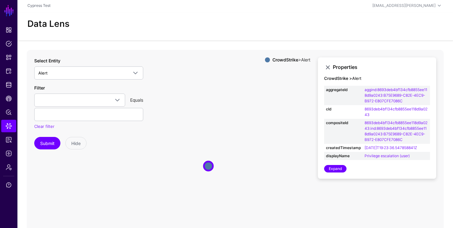
click at [400, 10] on header "Cypress Test saurabh.darekar@sgnl.ai Saurabh Darekar saurabh.darekar@sgnl.ai Cy…" at bounding box center [235, 6] width 436 height 14
click at [400, 7] on div "[EMAIL_ADDRESS][PERSON_NAME]" at bounding box center [403, 6] width 63 height 6
click at [264, 36] on div "Data Lens" at bounding box center [235, 26] width 436 height 28
click at [2, 183] on link "Support" at bounding box center [8, 184] width 15 height 12
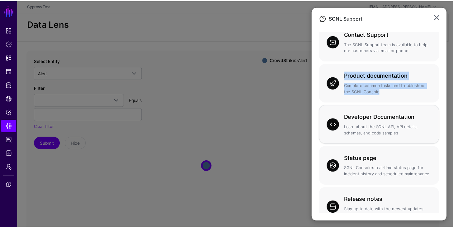
scroll to position [28, 0]
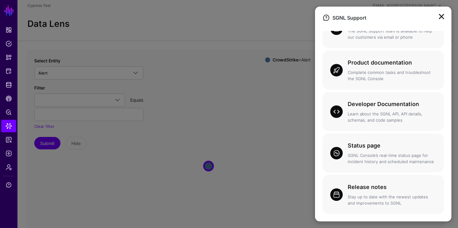
click at [442, 17] on link at bounding box center [441, 17] width 10 height 10
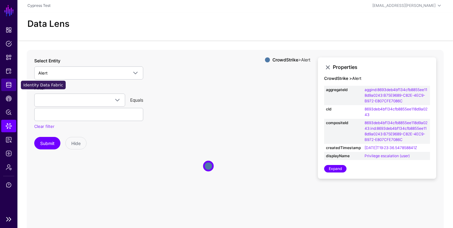
click at [10, 88] on link "Identity Data Fabric" at bounding box center [8, 84] width 15 height 12
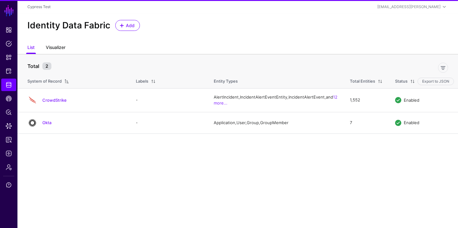
click at [58, 47] on link "Visualizer" at bounding box center [56, 48] width 20 height 12
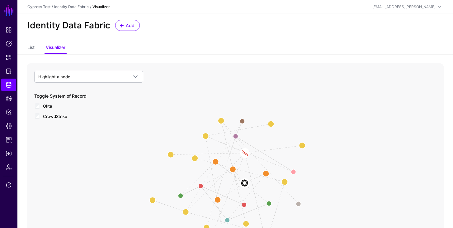
click at [41, 107] on div "Okta" at bounding box center [88, 106] width 109 height 8
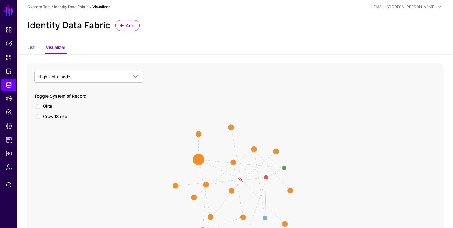
click at [200, 160] on circle at bounding box center [198, 159] width 12 height 12
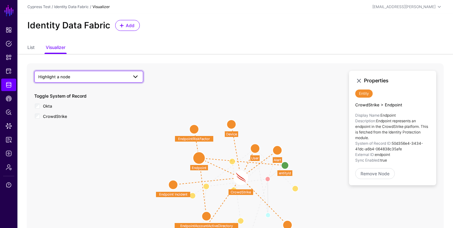
click at [102, 78] on span "Highlight a node" at bounding box center [83, 76] width 90 height 7
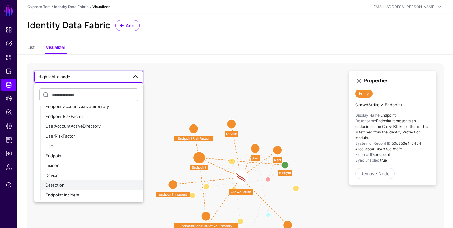
scroll to position [66, 0]
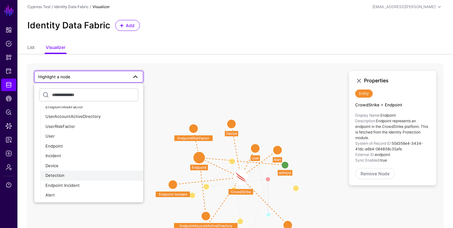
click at [60, 172] on div "Detection" at bounding box center [91, 175] width 93 height 6
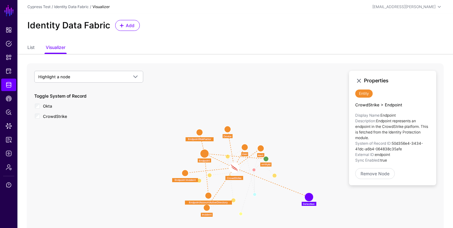
drag, startPoint x: 268, startPoint y: 202, endPoint x: 309, endPoint y: 197, distance: 41.4
click at [309, 197] on circle at bounding box center [309, 196] width 7 height 7
click at [310, 199] on circle at bounding box center [309, 196] width 7 height 7
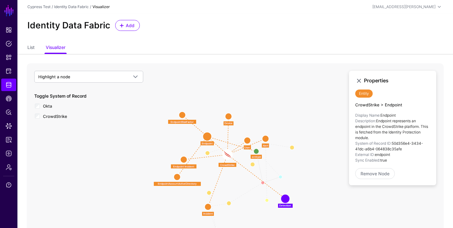
drag, startPoint x: 306, startPoint y: 194, endPoint x: 286, endPoint y: 196, distance: 20.6
click at [286, 196] on circle at bounding box center [285, 198] width 7 height 7
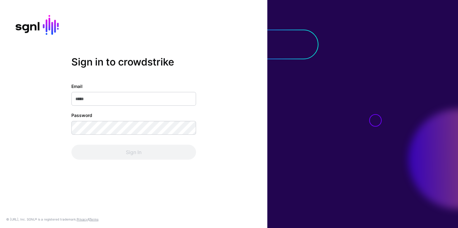
click at [166, 99] on input "Email" at bounding box center [133, 99] width 125 height 14
type input "**********"
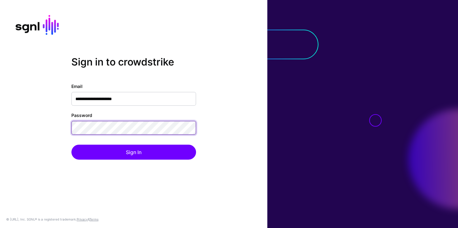
click at [71, 144] on button "Sign In" at bounding box center [133, 151] width 125 height 15
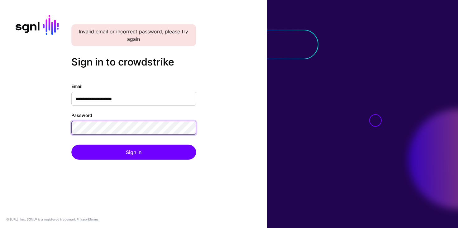
click at [71, 144] on button "Sign In" at bounding box center [133, 151] width 125 height 15
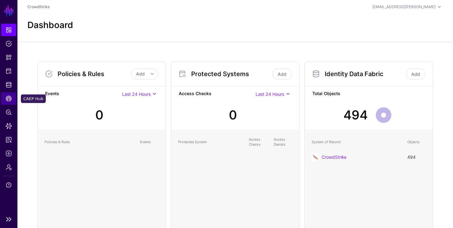
click at [10, 99] on span "CAEP Hub" at bounding box center [9, 98] width 6 height 6
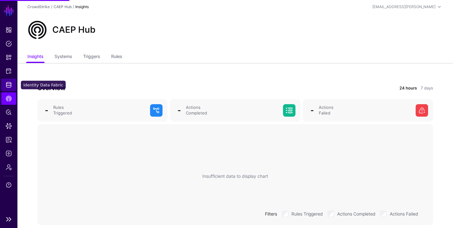
click at [9, 88] on link "Identity Data Fabric" at bounding box center [8, 84] width 15 height 12
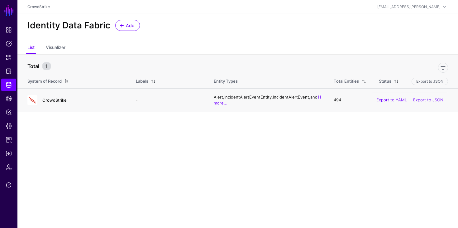
click at [56, 101] on link "CrowdStrike" at bounding box center [54, 99] width 24 height 5
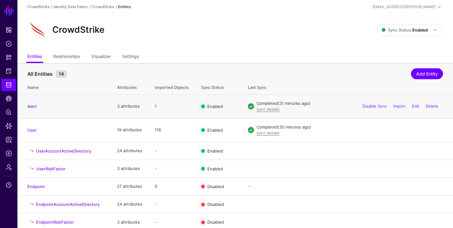
click at [399, 109] on div "Disable Sync Import Edit Delete" at bounding box center [400, 106] width 85 height 16
click at [399, 106] on link "Import" at bounding box center [399, 105] width 12 height 5
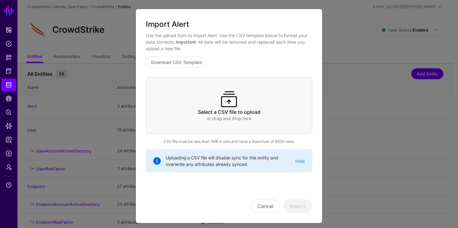
click at [233, 109] on h3 "Select a CSV file to upload" at bounding box center [229, 112] width 142 height 6
click at [291, 204] on button "Import" at bounding box center [297, 206] width 29 height 14
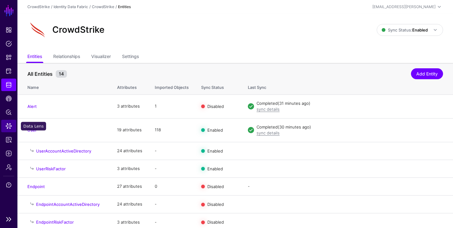
click at [9, 130] on link "Data Lens" at bounding box center [8, 126] width 15 height 12
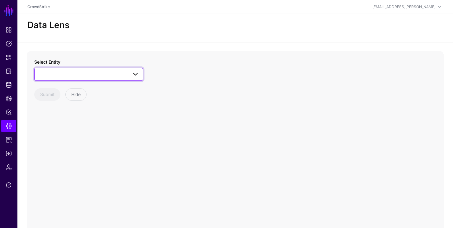
click at [70, 79] on link at bounding box center [88, 74] width 109 height 13
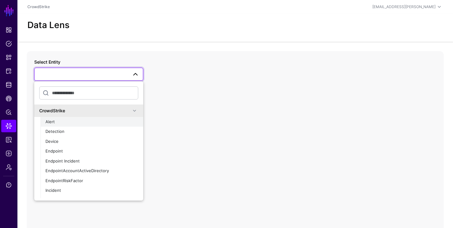
click at [63, 124] on div "Alert" at bounding box center [91, 122] width 93 height 6
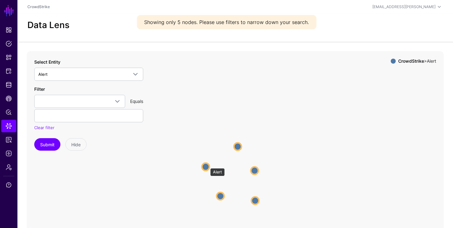
click at [207, 165] on circle at bounding box center [205, 166] width 7 height 7
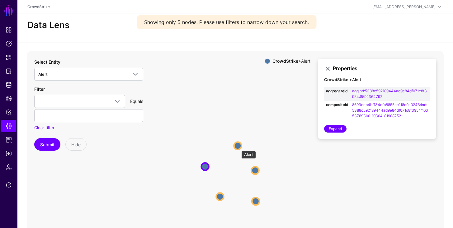
click at [238, 147] on circle at bounding box center [237, 145] width 7 height 7
click at [221, 196] on circle at bounding box center [219, 196] width 7 height 7
click at [253, 172] on circle at bounding box center [256, 169] width 7 height 7
click at [255, 170] on circle at bounding box center [256, 169] width 7 height 7
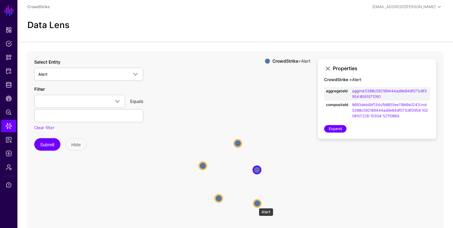
click at [256, 205] on circle at bounding box center [256, 202] width 7 height 7
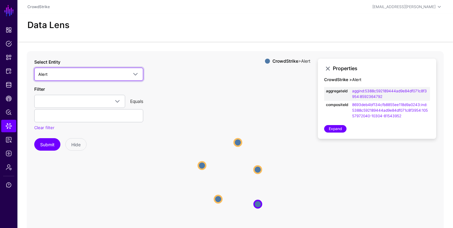
drag, startPoint x: 64, startPoint y: 79, endPoint x: 60, endPoint y: 84, distance: 6.6
click at [64, 79] on link "Alert" at bounding box center [88, 74] width 109 height 13
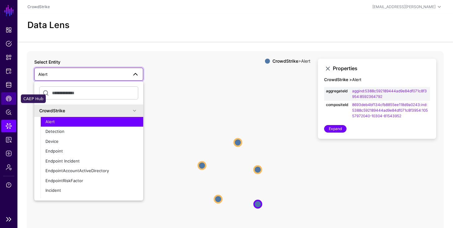
click at [8, 95] on span "CAEP Hub" at bounding box center [9, 98] width 6 height 6
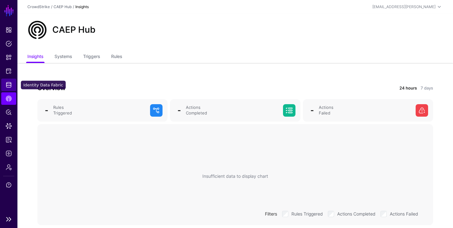
click at [11, 87] on span "Identity Data Fabric" at bounding box center [9, 85] width 6 height 6
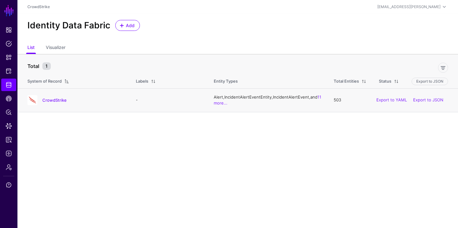
click at [59, 103] on h4 "CrowdStrike" at bounding box center [82, 100] width 81 height 6
click at [59, 98] on link "CrowdStrike" at bounding box center [54, 99] width 24 height 5
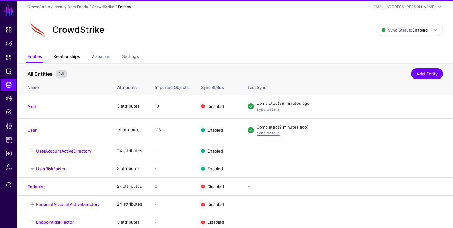
click at [78, 57] on link "Relationships" at bounding box center [66, 57] width 27 height 12
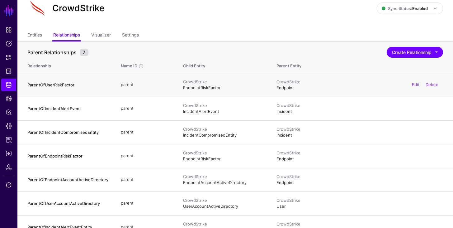
scroll to position [32, 0]
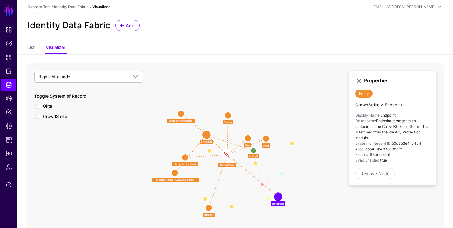
drag, startPoint x: 0, startPoint y: 0, endPoint x: 281, endPoint y: 196, distance: 342.0
click at [281, 196] on circle at bounding box center [278, 196] width 7 height 7
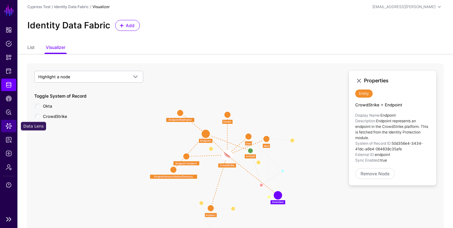
click at [10, 127] on span "Data Lens" at bounding box center [9, 126] width 6 height 6
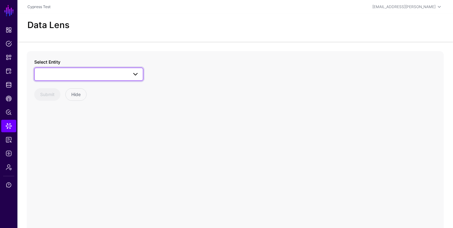
click at [62, 76] on span at bounding box center [88, 73] width 101 height 7
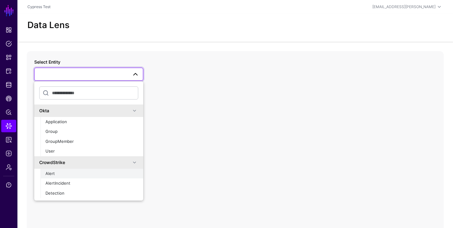
click at [65, 173] on div "Alert" at bounding box center [91, 173] width 93 height 6
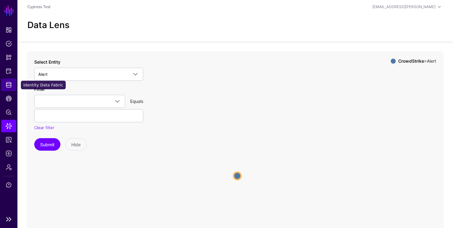
click at [3, 80] on link "Identity Data Fabric" at bounding box center [8, 84] width 15 height 12
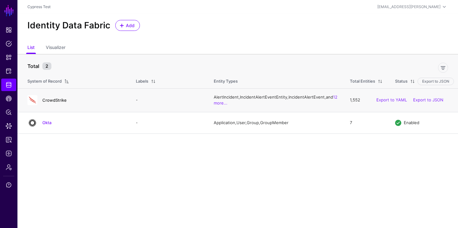
click at [50, 97] on link "CrowdStrike" at bounding box center [54, 99] width 24 height 5
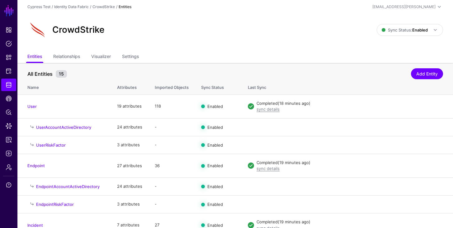
scroll to position [176, 0]
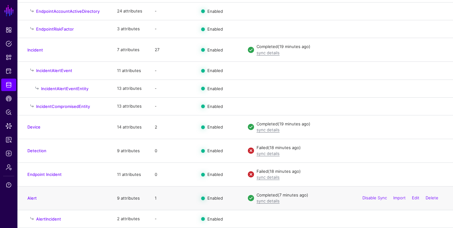
click at [406, 196] on div "Disable Sync Import Edit Delete" at bounding box center [400, 198] width 85 height 16
click at [397, 198] on link "Import" at bounding box center [399, 197] width 12 height 5
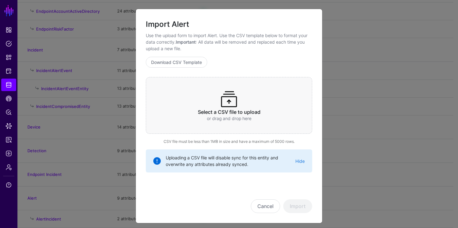
click at [294, 117] on p "or drag and drop here" at bounding box center [229, 118] width 142 height 7
click at [299, 207] on button "Import" at bounding box center [297, 206] width 29 height 14
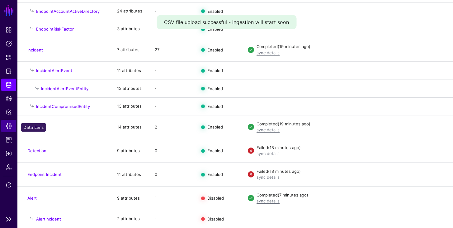
click at [9, 125] on span "Data Lens" at bounding box center [9, 126] width 6 height 6
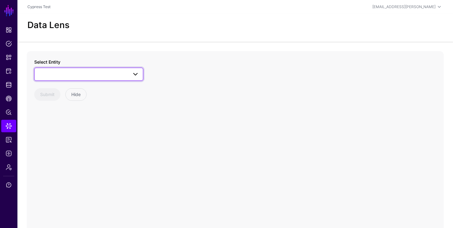
click at [90, 74] on span at bounding box center [88, 73] width 101 height 7
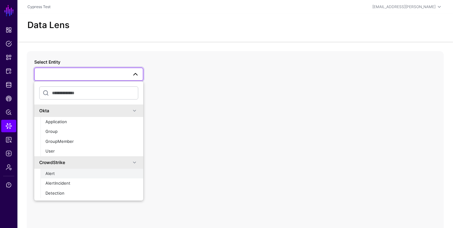
click at [71, 173] on div "Alert" at bounding box center [91, 173] width 93 height 6
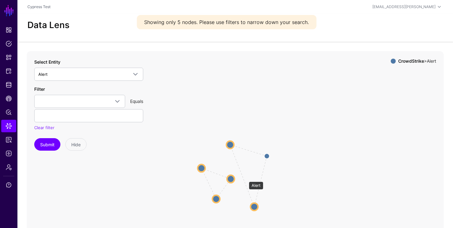
drag, startPoint x: 246, startPoint y: 178, endPoint x: 227, endPoint y: 180, distance: 18.4
click at [227, 180] on circle at bounding box center [230, 178] width 7 height 7
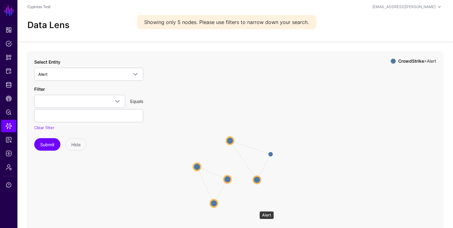
drag, startPoint x: 256, startPoint y: 208, endPoint x: 255, endPoint y: 178, distance: 29.9
click at [255, 178] on circle at bounding box center [256, 179] width 7 height 7
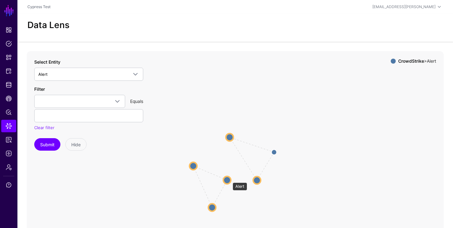
click at [230, 179] on circle at bounding box center [226, 179] width 7 height 7
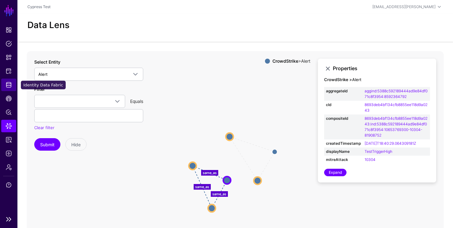
click at [9, 84] on span "Identity Data Fabric" at bounding box center [9, 85] width 6 height 6
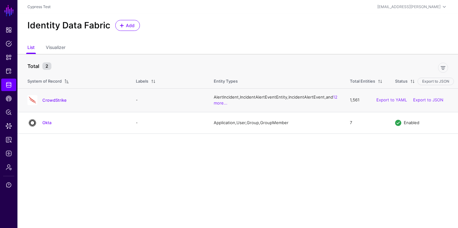
click at [53, 97] on h4 "CrowdStrike" at bounding box center [82, 100] width 81 height 6
click at [54, 98] on link "CrowdStrike" at bounding box center [54, 99] width 24 height 5
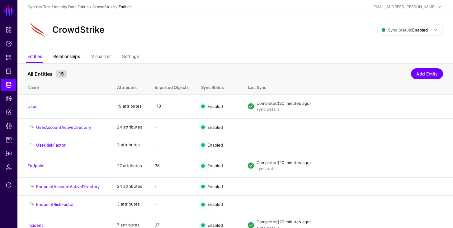
click at [63, 56] on link "Relationships" at bounding box center [66, 57] width 27 height 12
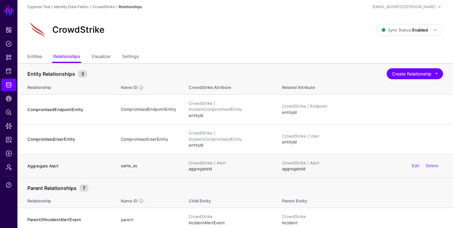
click at [53, 163] on h4 "Aggregate Alert" at bounding box center [67, 166] width 81 height 6
click at [413, 163] on link "Edit" at bounding box center [415, 165] width 7 height 5
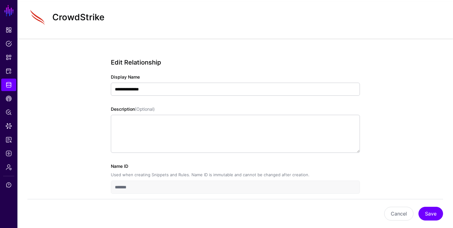
scroll to position [43, 0]
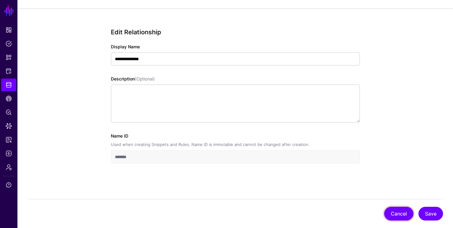
click at [399, 210] on button "Cancel" at bounding box center [398, 213] width 29 height 14
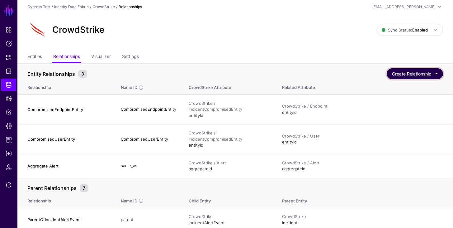
click at [407, 77] on button "Create Relationship" at bounding box center [415, 73] width 56 height 11
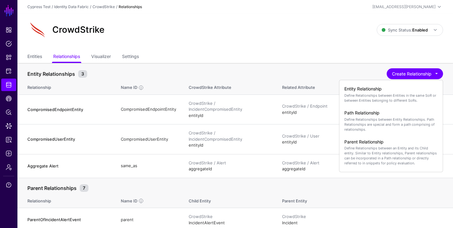
click at [338, 68] on div "Entity Relationships 3 Create Relationship Entity Relationship Define Relations…" at bounding box center [235, 73] width 416 height 12
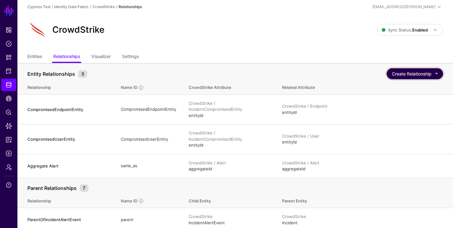
click at [436, 75] on button "Create Relationship" at bounding box center [415, 73] width 56 height 11
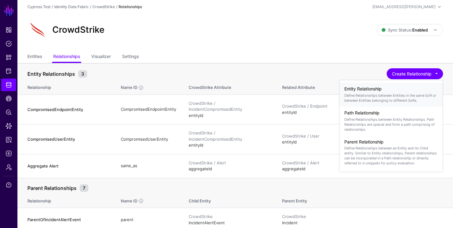
click at [402, 98] on p "Define Relationships between Entities in the same SoR or between Entities belon…" at bounding box center [390, 98] width 93 height 10
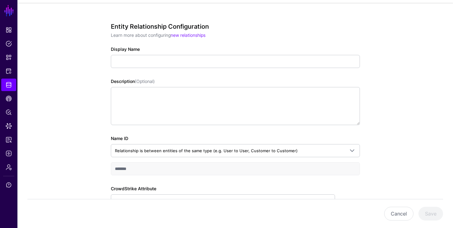
scroll to position [46, 0]
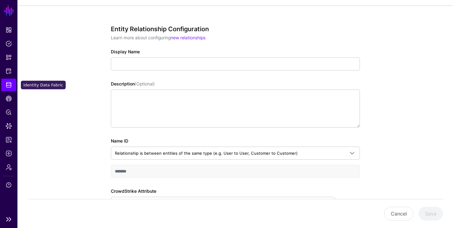
click at [9, 87] on span "Identity Data Fabric" at bounding box center [9, 85] width 6 height 6
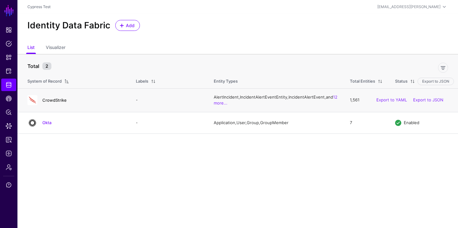
click at [55, 101] on link "CrowdStrike" at bounding box center [54, 99] width 24 height 5
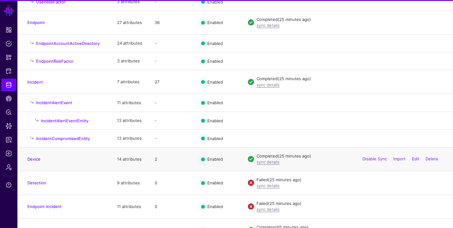
scroll to position [176, 0]
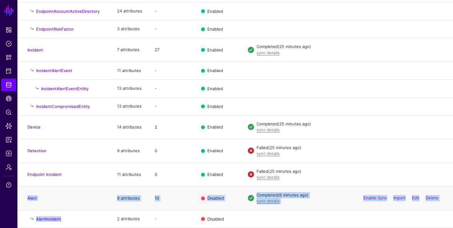
drag, startPoint x: 65, startPoint y: 218, endPoint x: 26, endPoint y: 199, distance: 43.2
click at [26, 199] on tbody "User 19 attributes 118 Enabled Completed (25 minutes ago) sync details Disable …" at bounding box center [235, 73] width 436 height 308
click at [104, 215] on td "AlertIncident" at bounding box center [63, 219] width 93 height 18
